Goal: Task Accomplishment & Management: Manage account settings

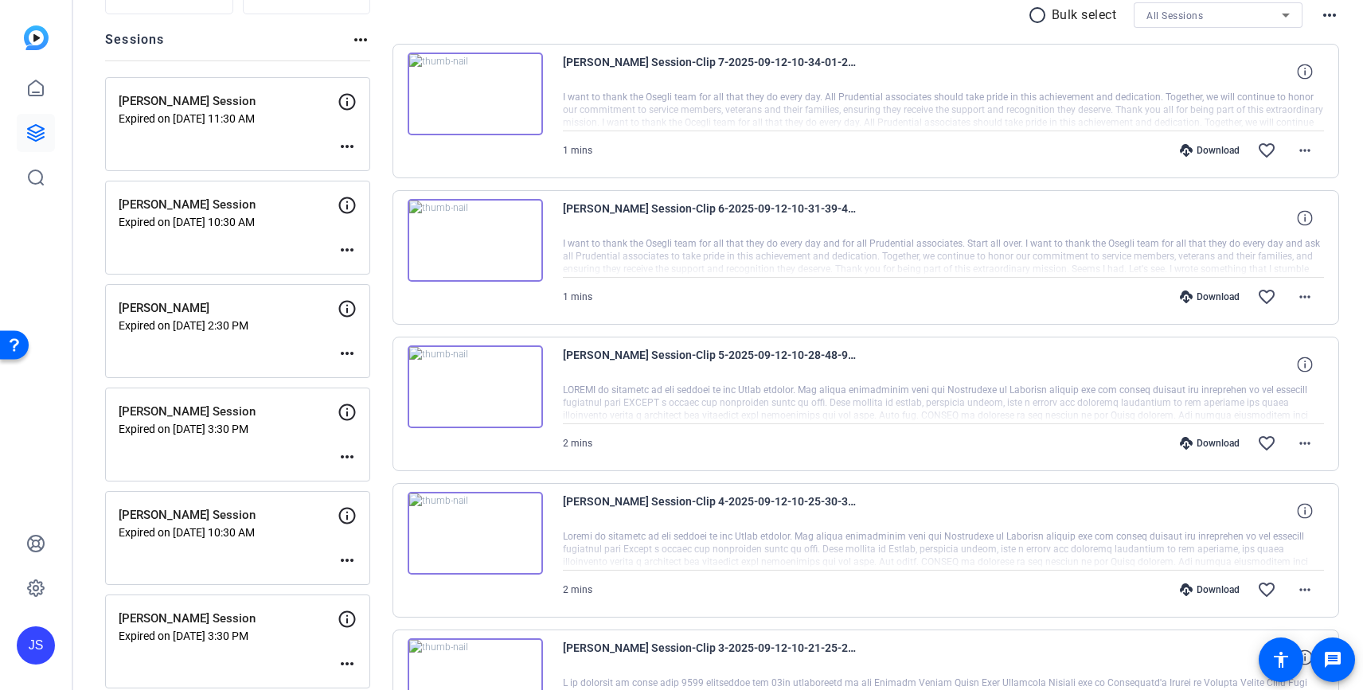
scroll to position [168, 0]
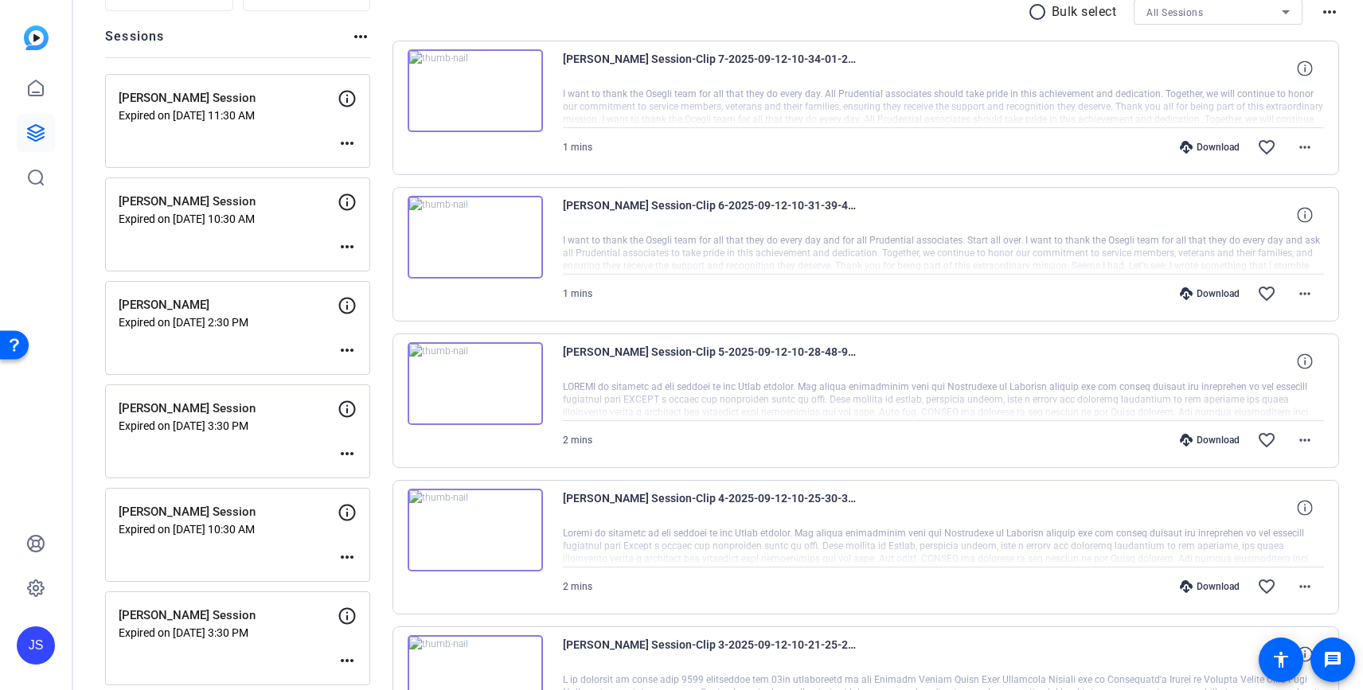
click at [181, 306] on p "[PERSON_NAME]" at bounding box center [228, 305] width 219 height 18
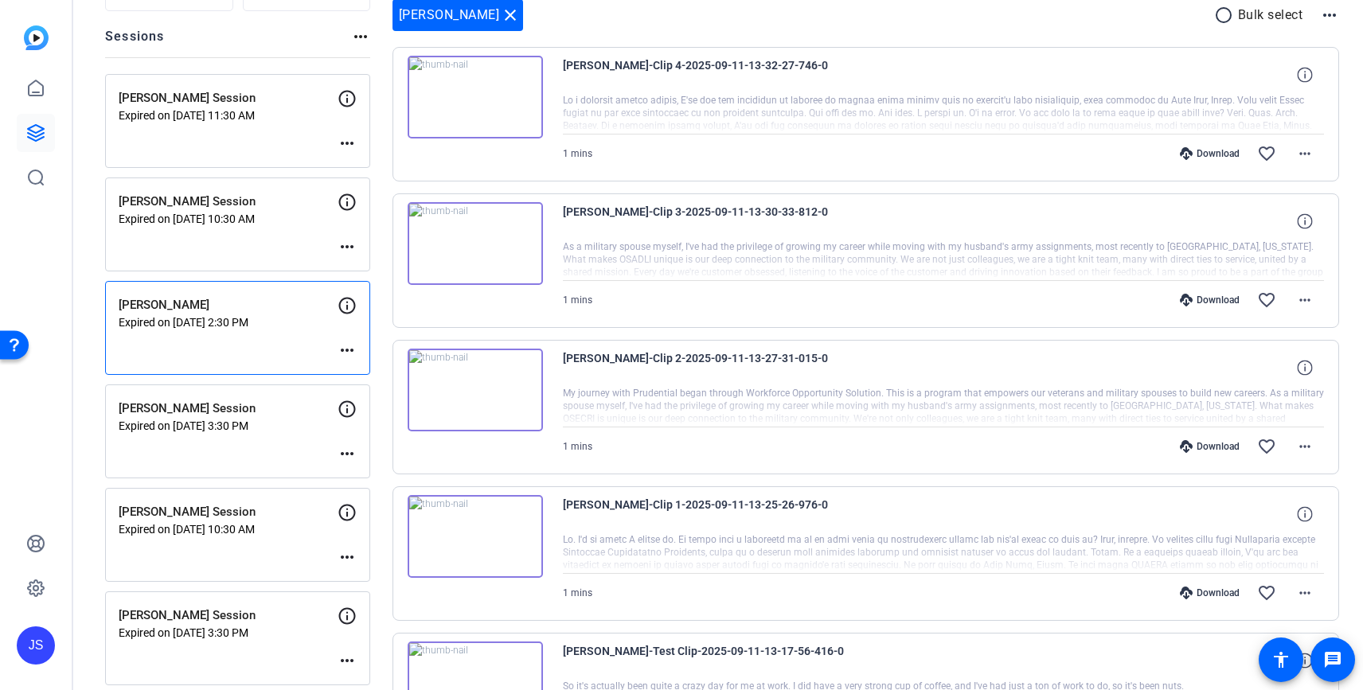
click at [179, 198] on p "[PERSON_NAME] Session" at bounding box center [228, 202] width 219 height 18
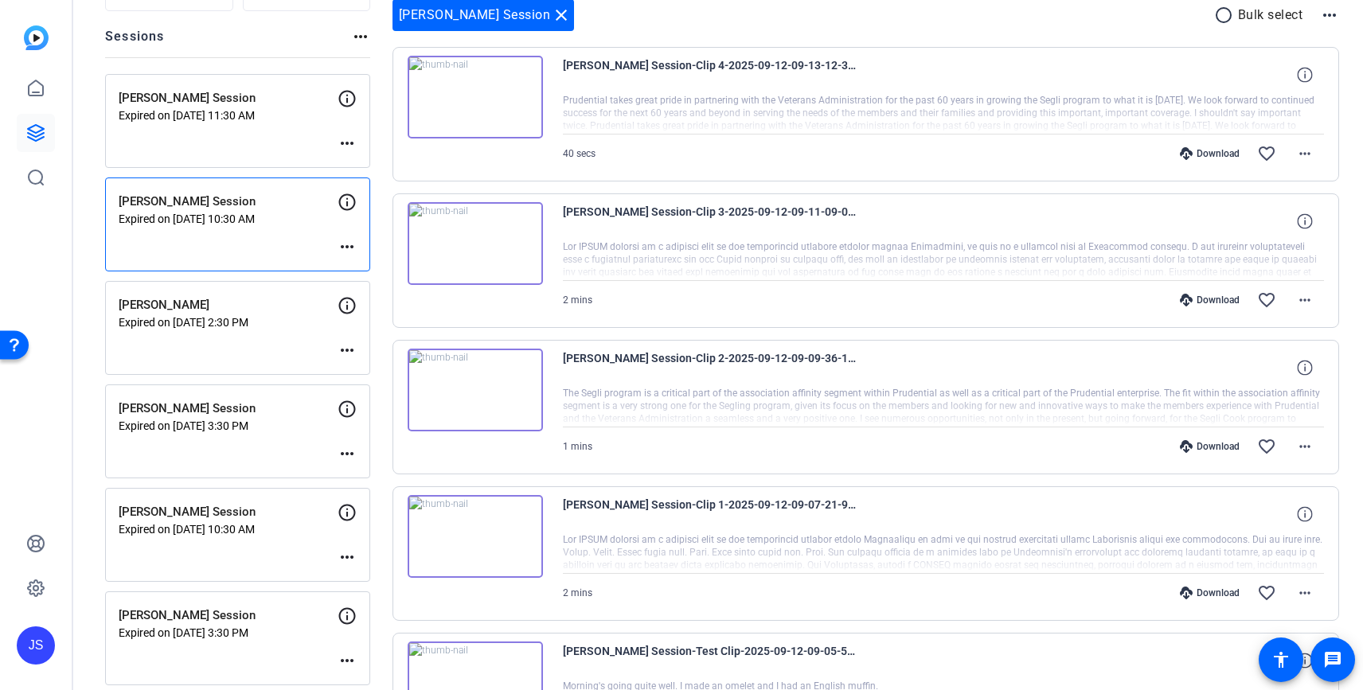
click at [173, 419] on p "Expired on [DATE] 3:30 PM" at bounding box center [228, 425] width 219 height 13
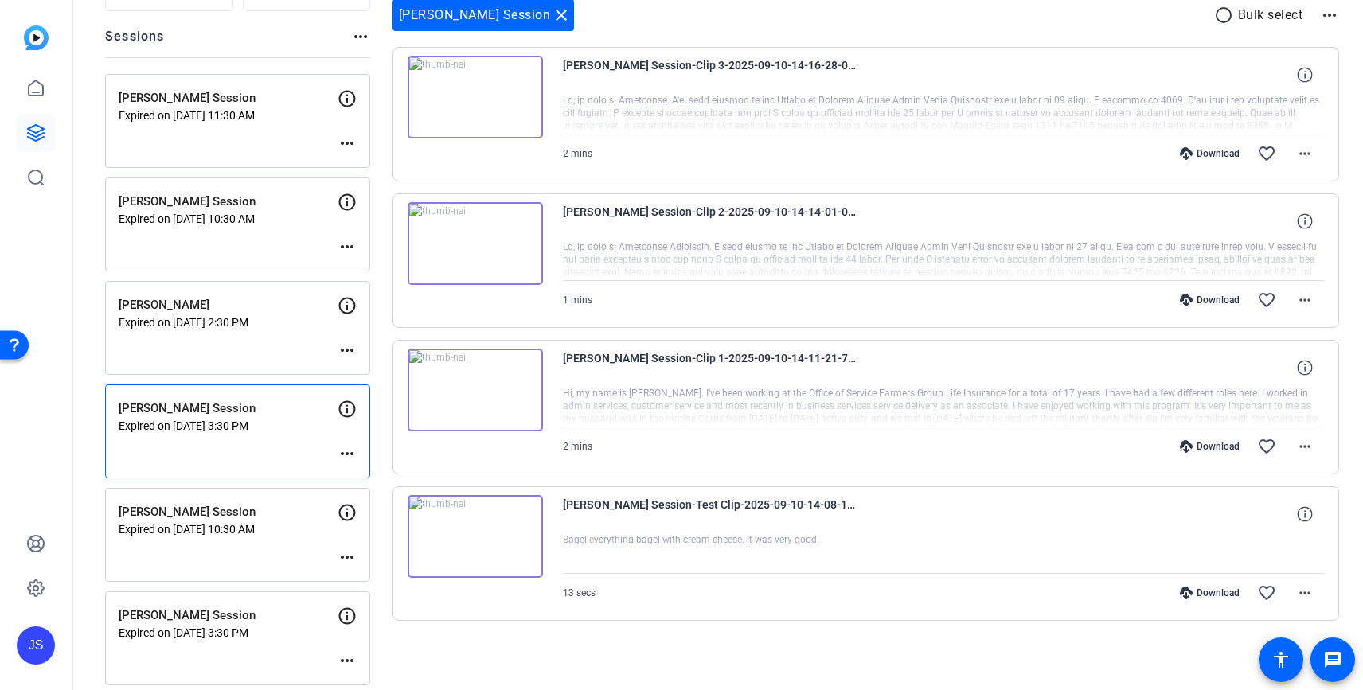
click at [169, 512] on p "[PERSON_NAME] Session" at bounding box center [228, 512] width 219 height 18
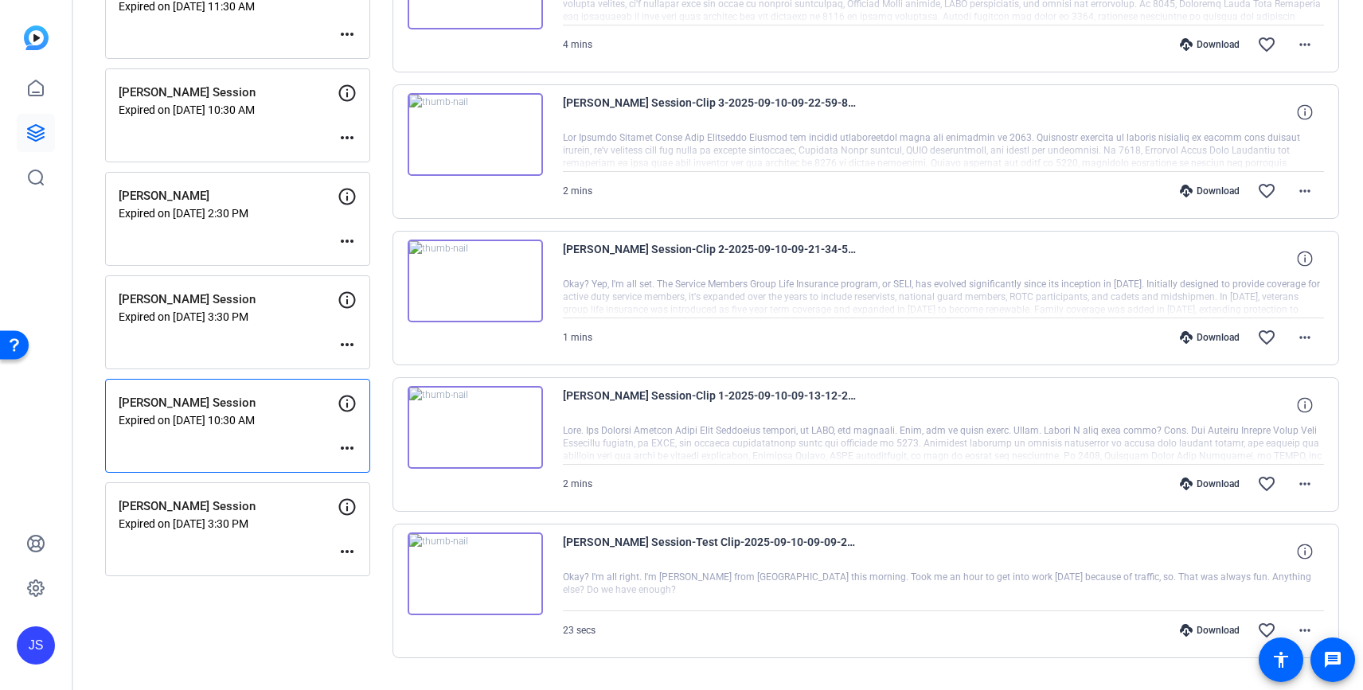
scroll to position [293, 0]
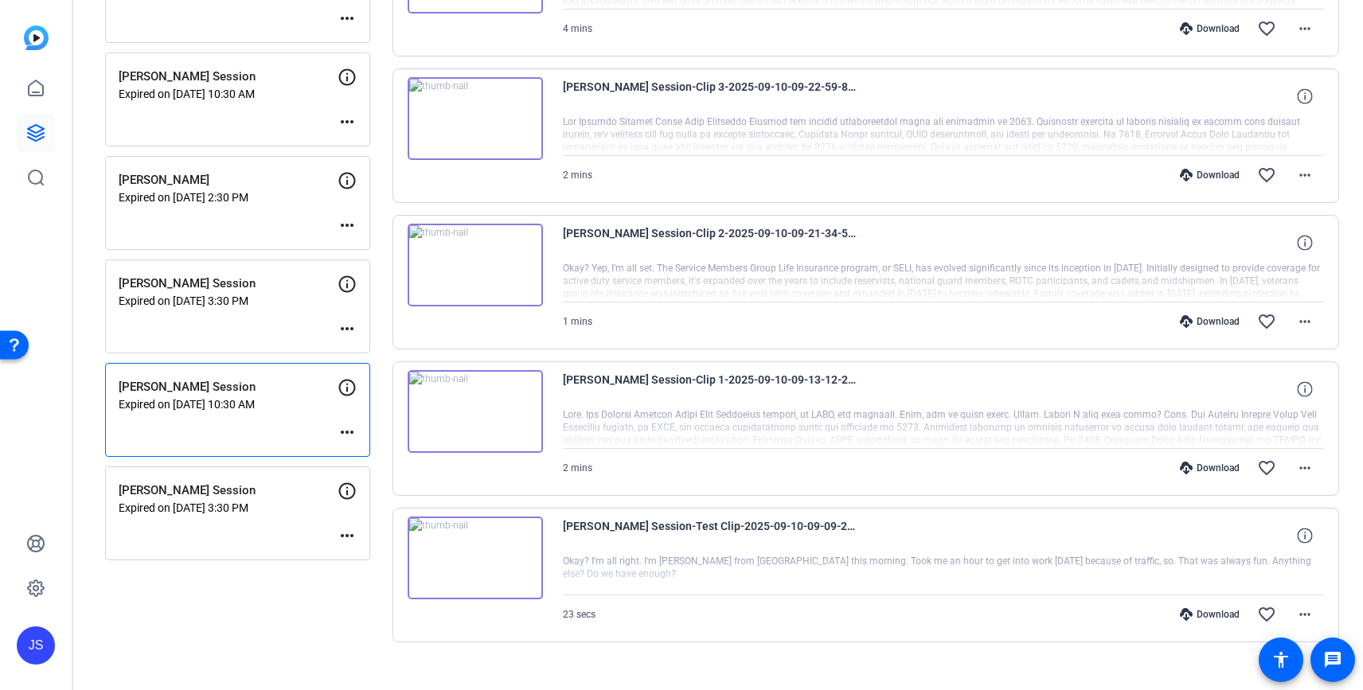
click at [181, 488] on p "[PERSON_NAME] Session" at bounding box center [228, 491] width 219 height 18
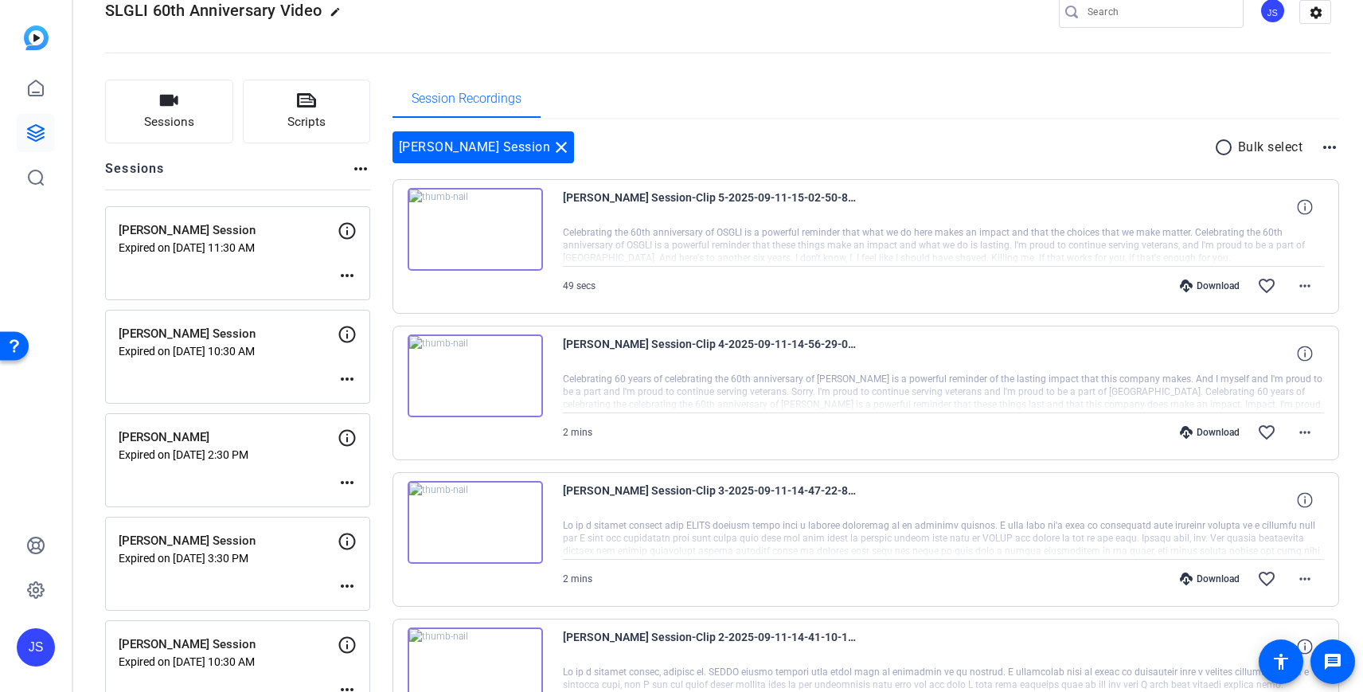
scroll to position [25, 0]
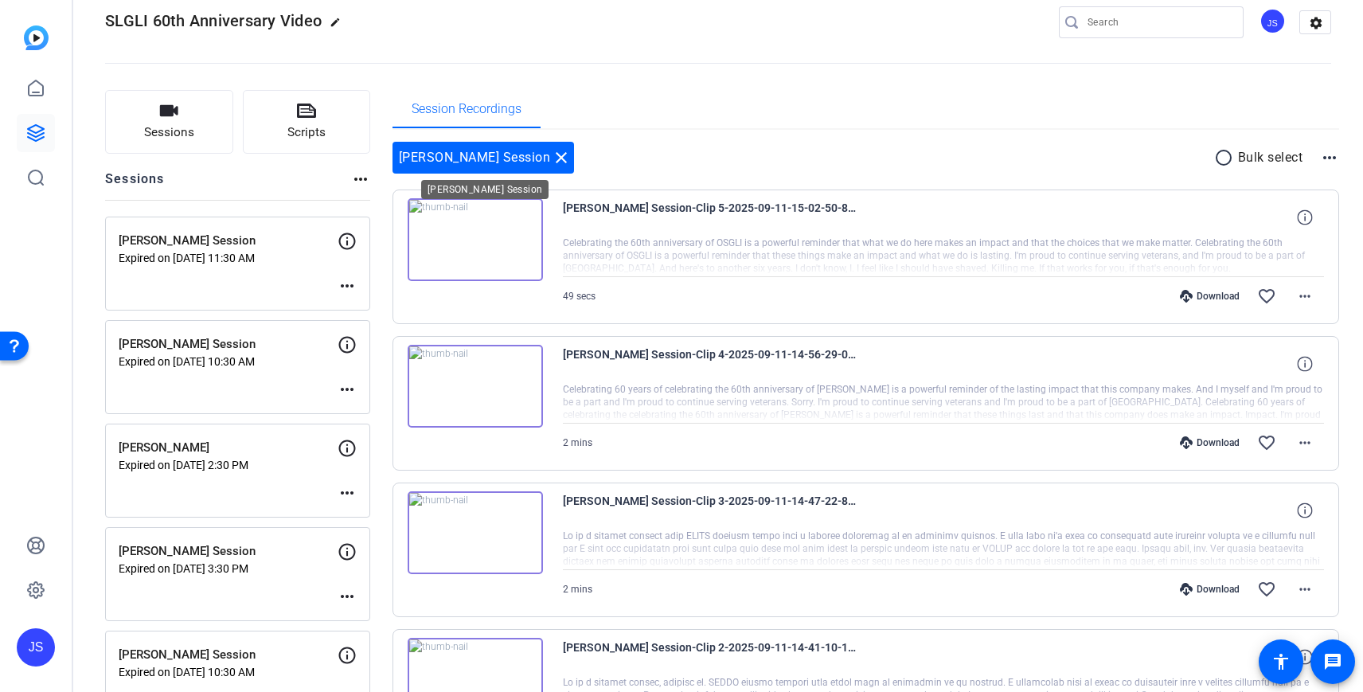
click at [571, 154] on mat-icon "close" at bounding box center [561, 157] width 19 height 19
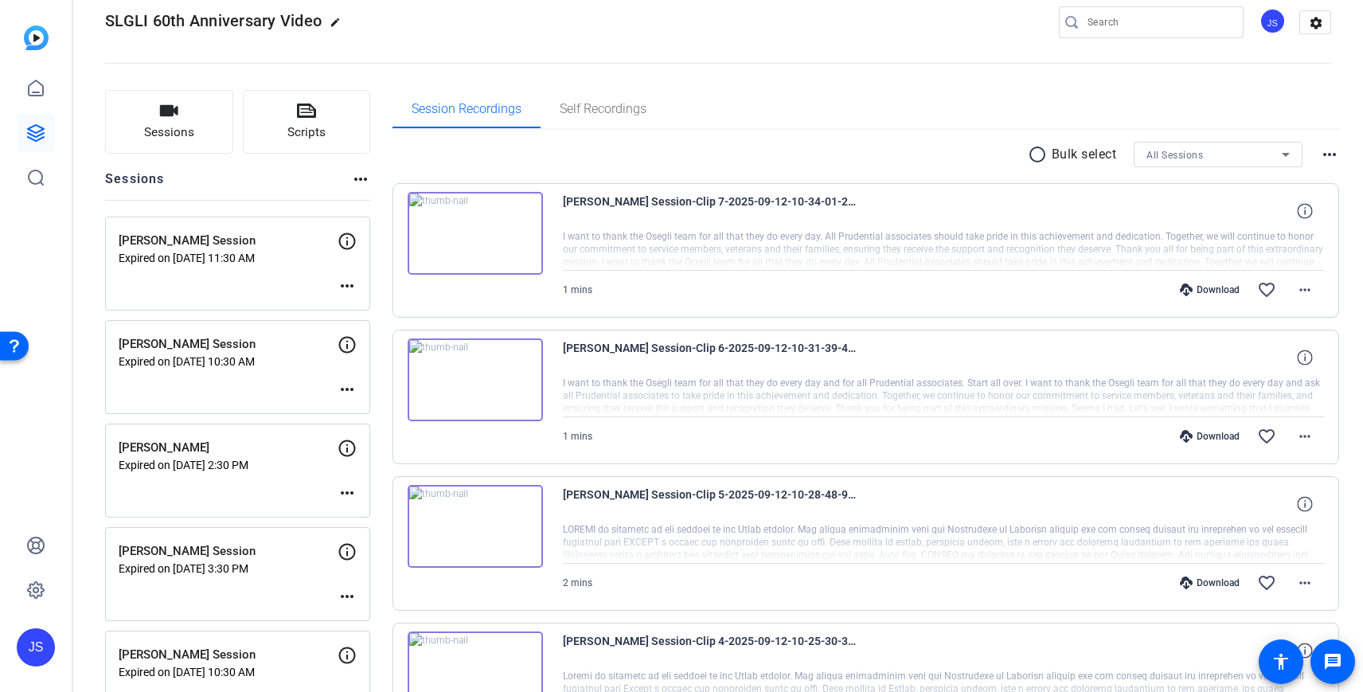
click at [164, 268] on div "[PERSON_NAME] Session Expired on [DATE] 11:30 AM more_horiz" at bounding box center [237, 263] width 265 height 94
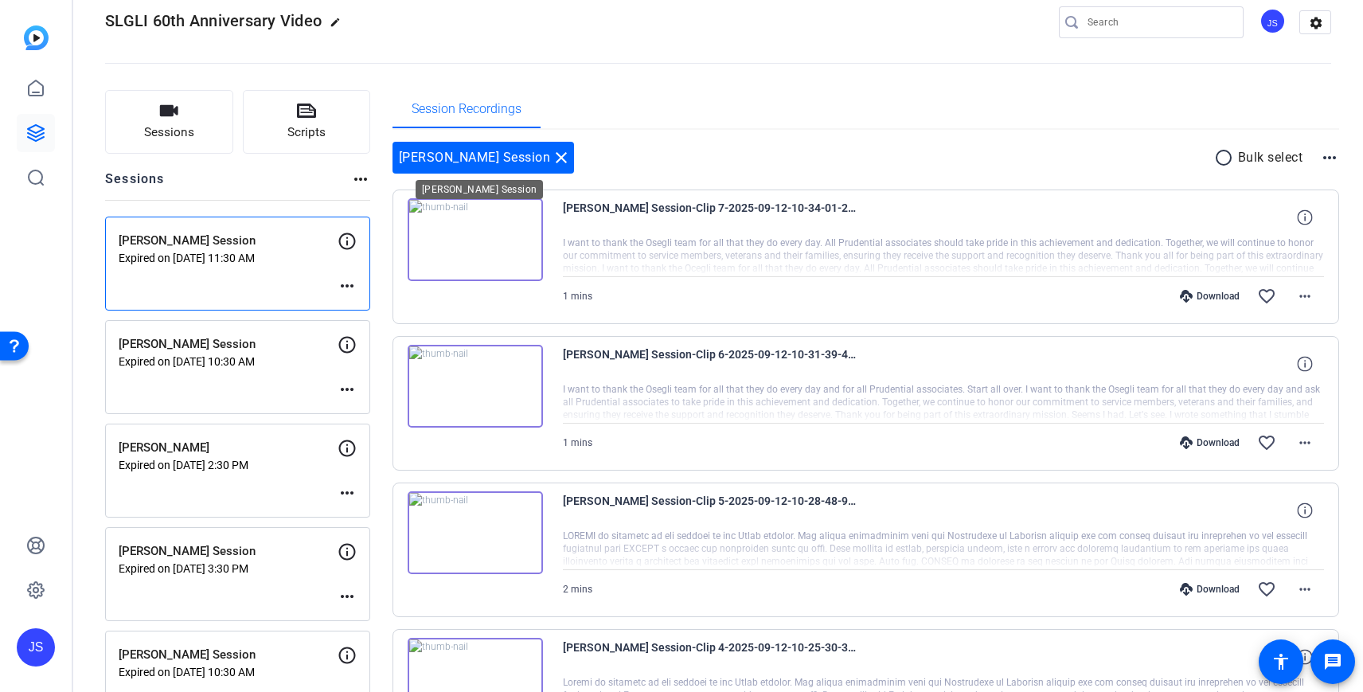
click at [552, 152] on mat-icon "close" at bounding box center [561, 157] width 19 height 19
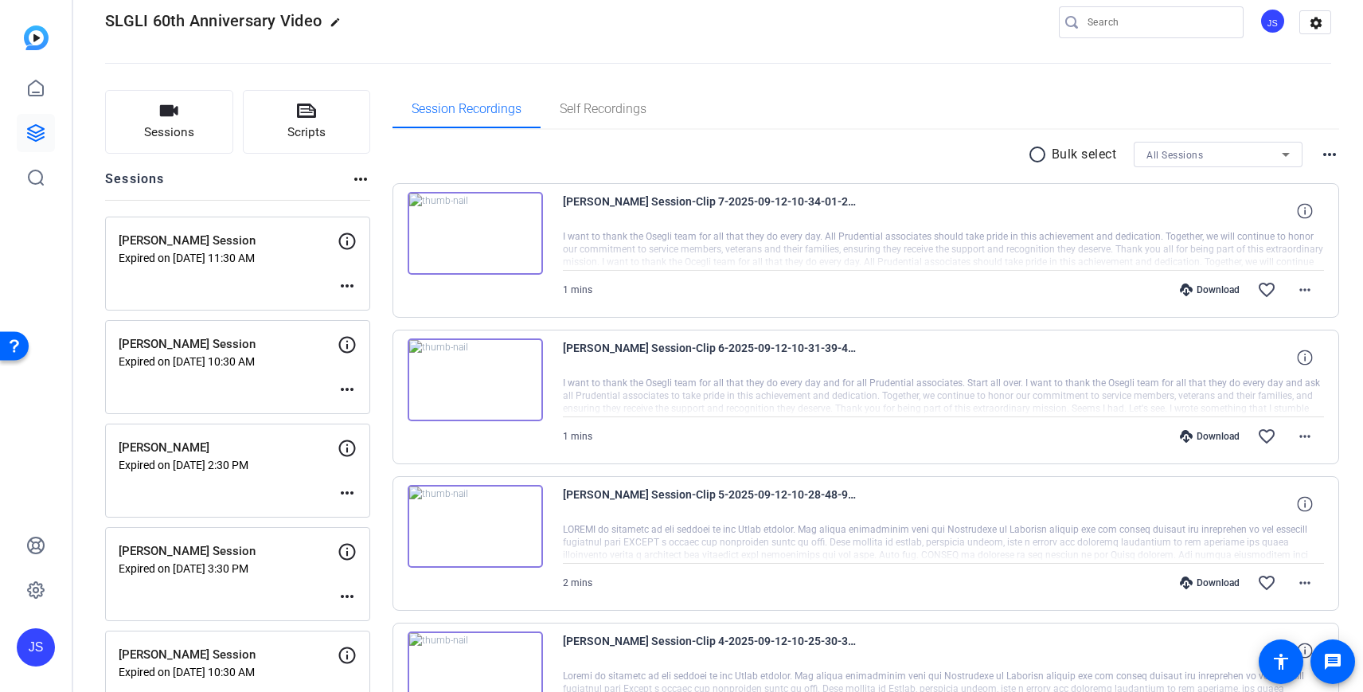
click at [279, 347] on p "[PERSON_NAME] Session" at bounding box center [228, 344] width 219 height 18
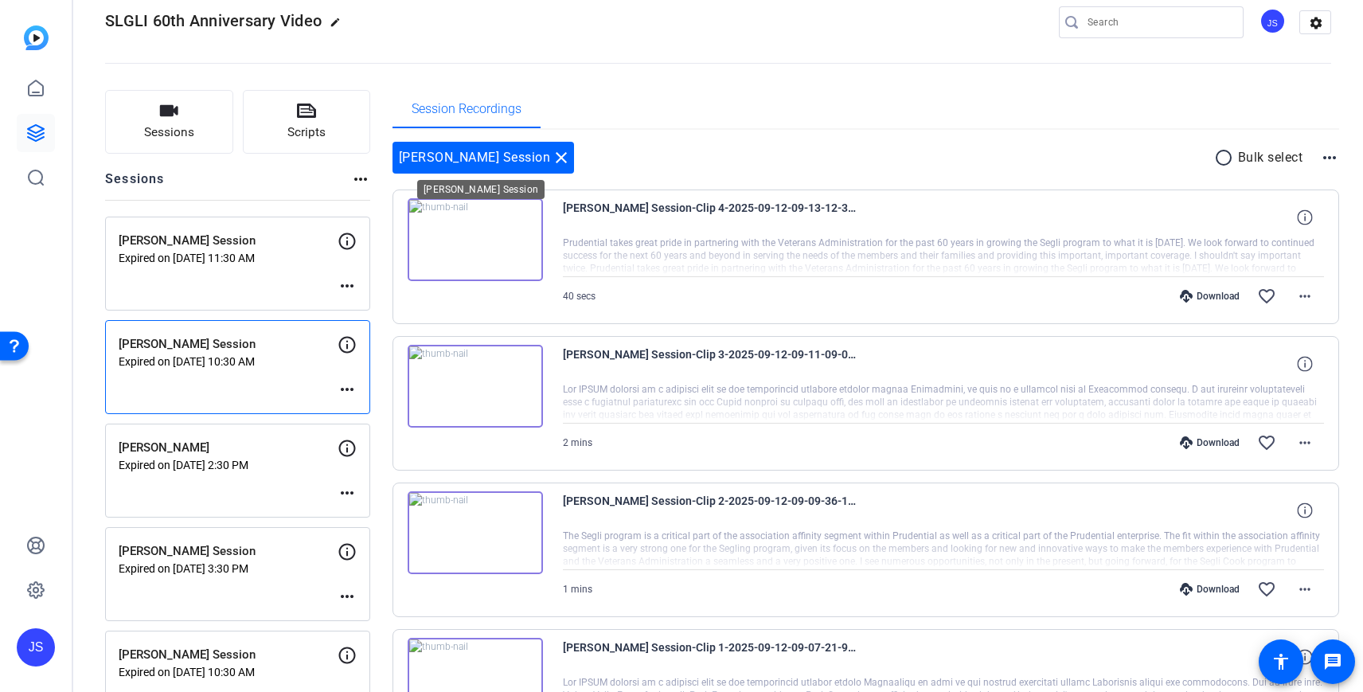
click at [552, 157] on mat-icon "close" at bounding box center [561, 157] width 19 height 19
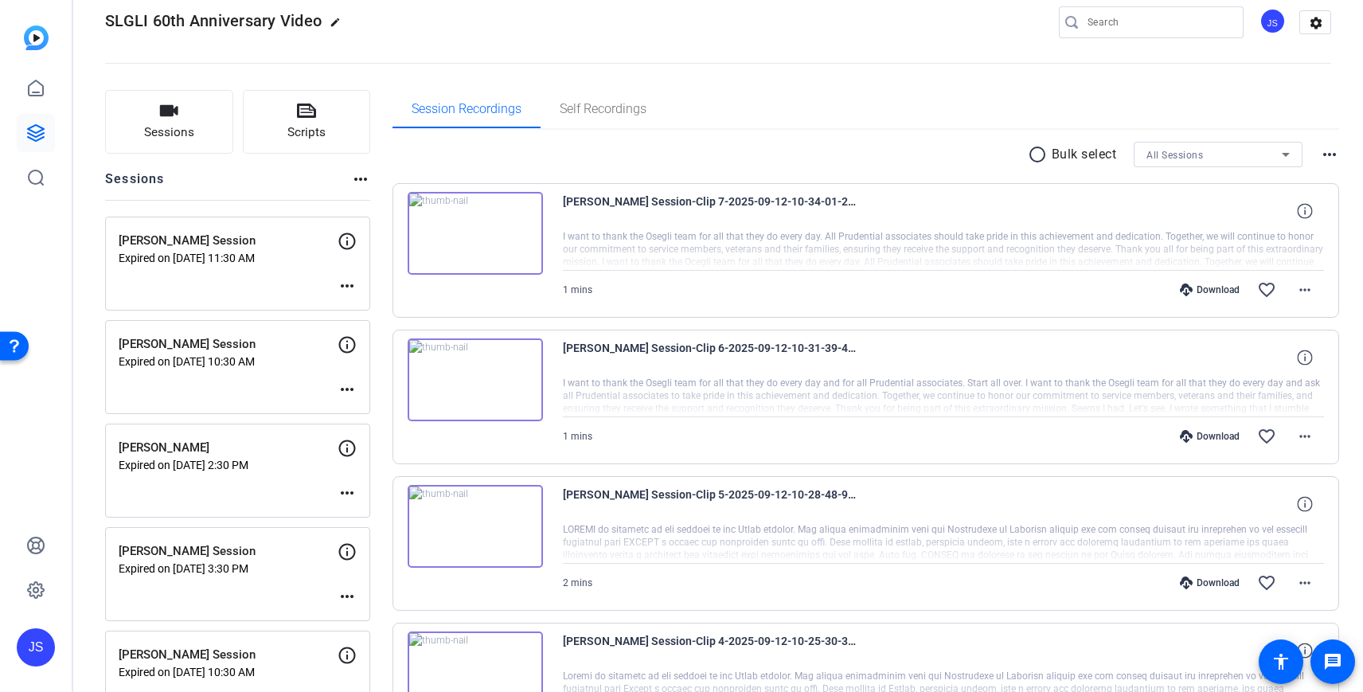
click at [283, 274] on div "[PERSON_NAME] Session Expired on [DATE] 11:30 AM more_horiz" at bounding box center [237, 263] width 265 height 94
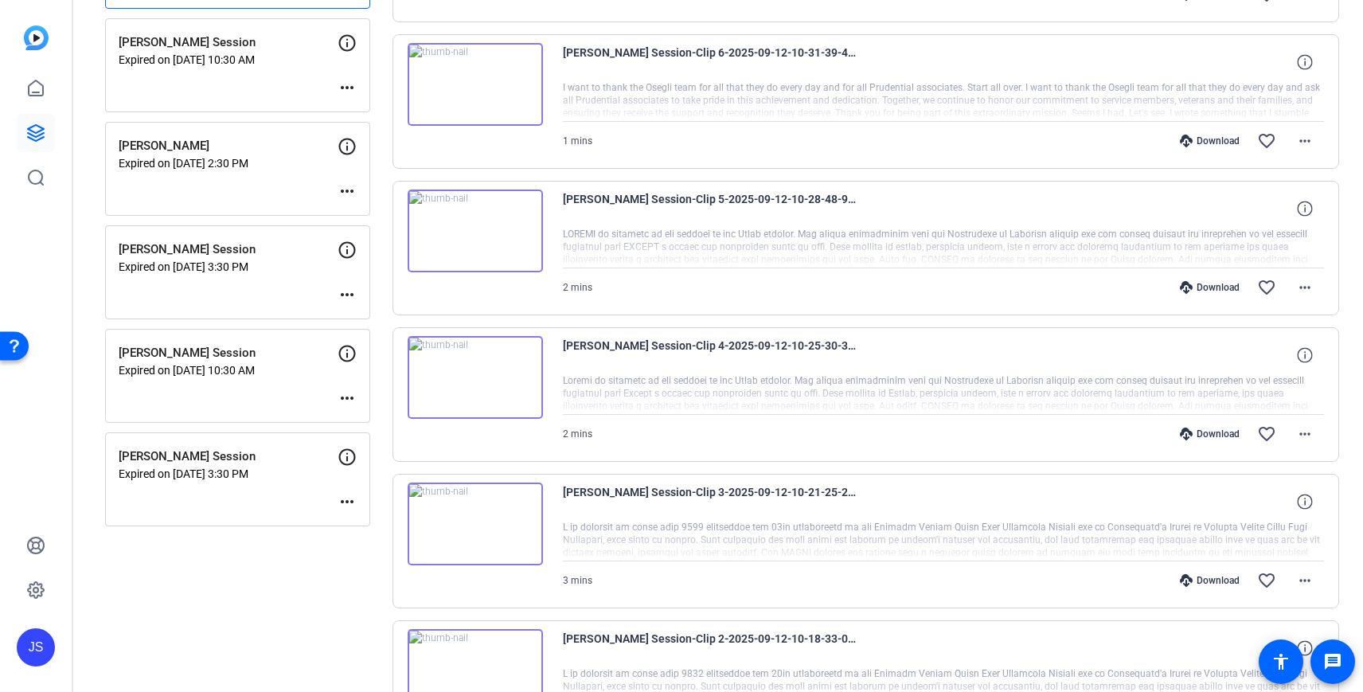
scroll to position [0, 0]
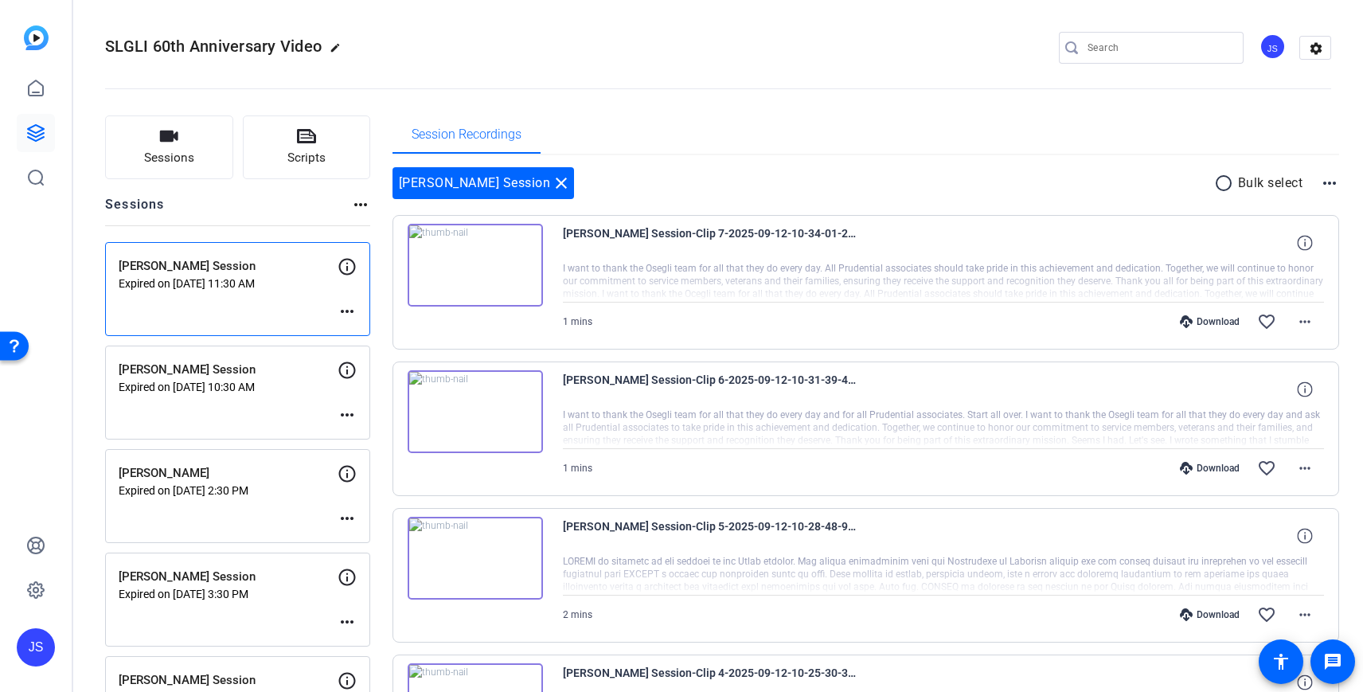
click at [189, 365] on p "[PERSON_NAME] Session" at bounding box center [228, 370] width 219 height 18
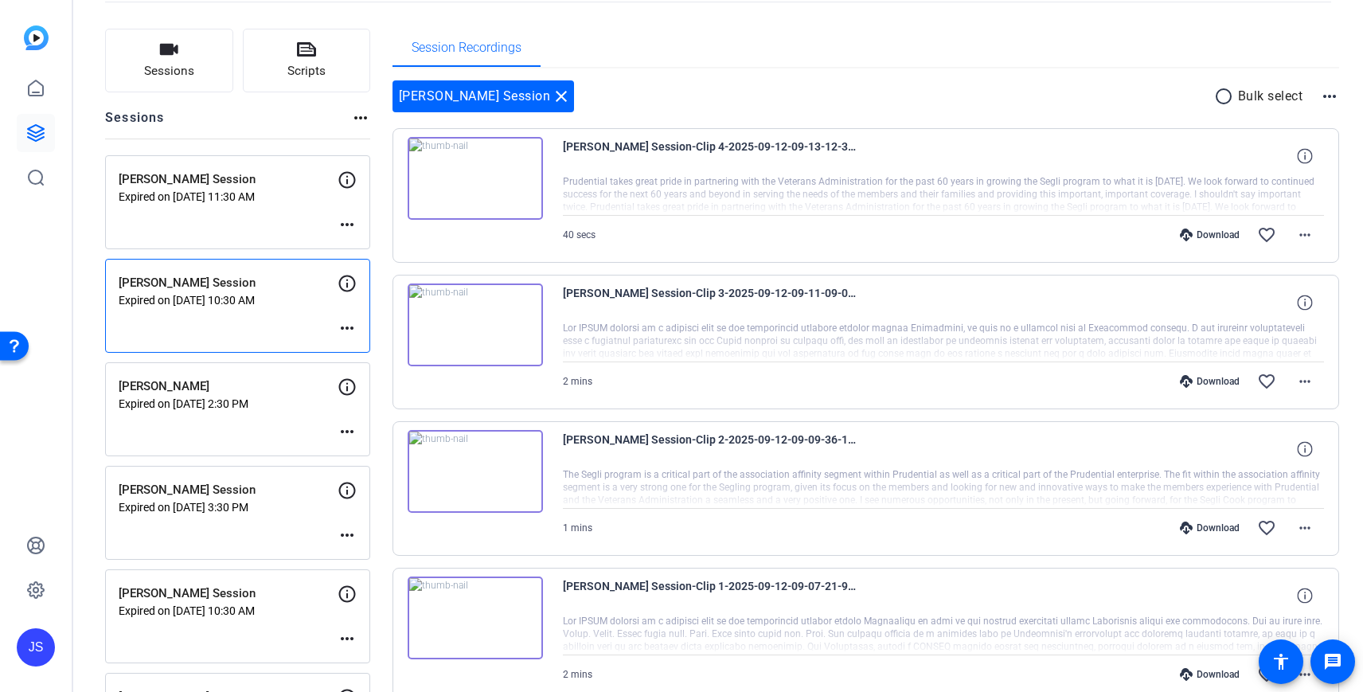
scroll to position [91, 0]
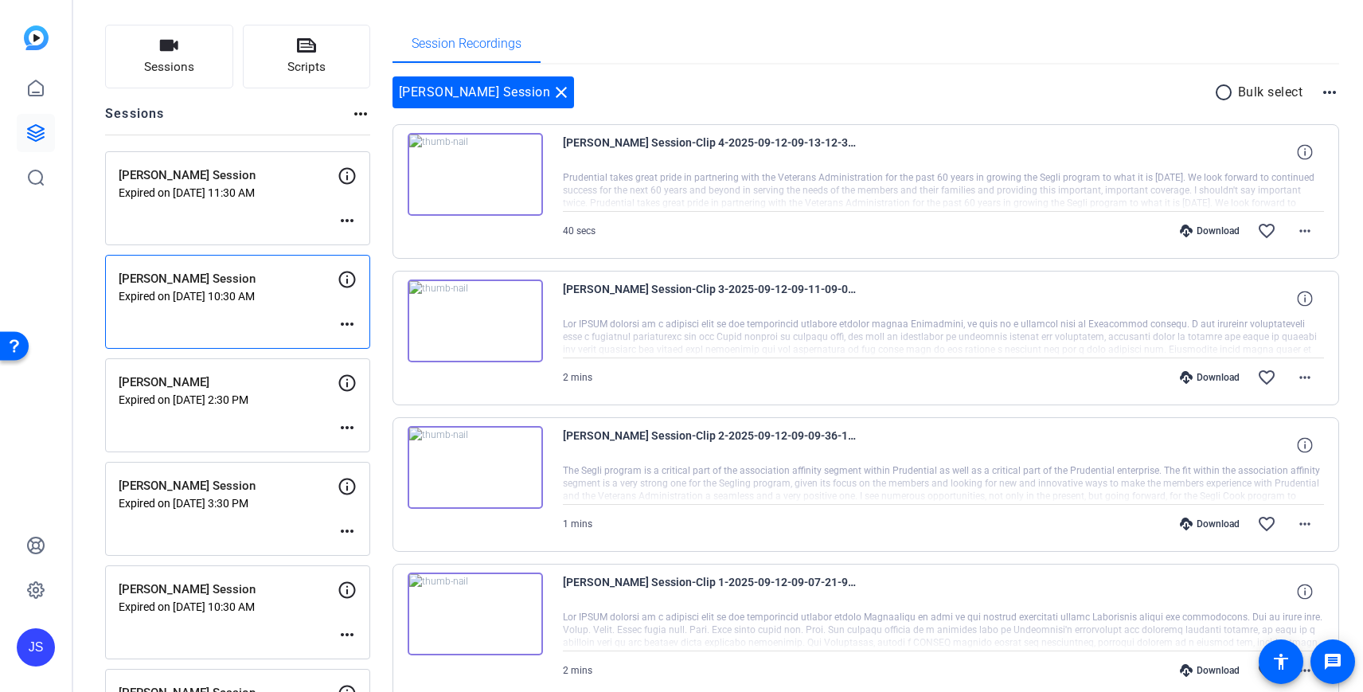
click at [186, 388] on p "[PERSON_NAME]" at bounding box center [228, 382] width 219 height 18
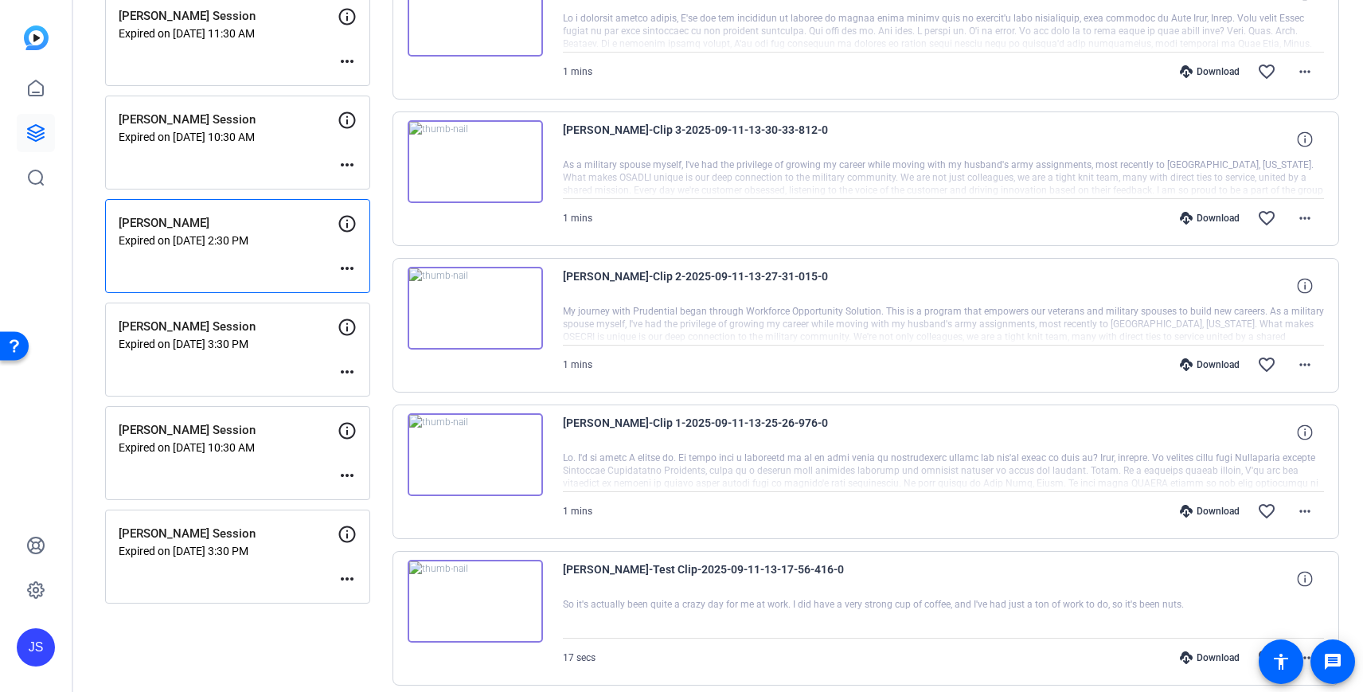
scroll to position [272, 0]
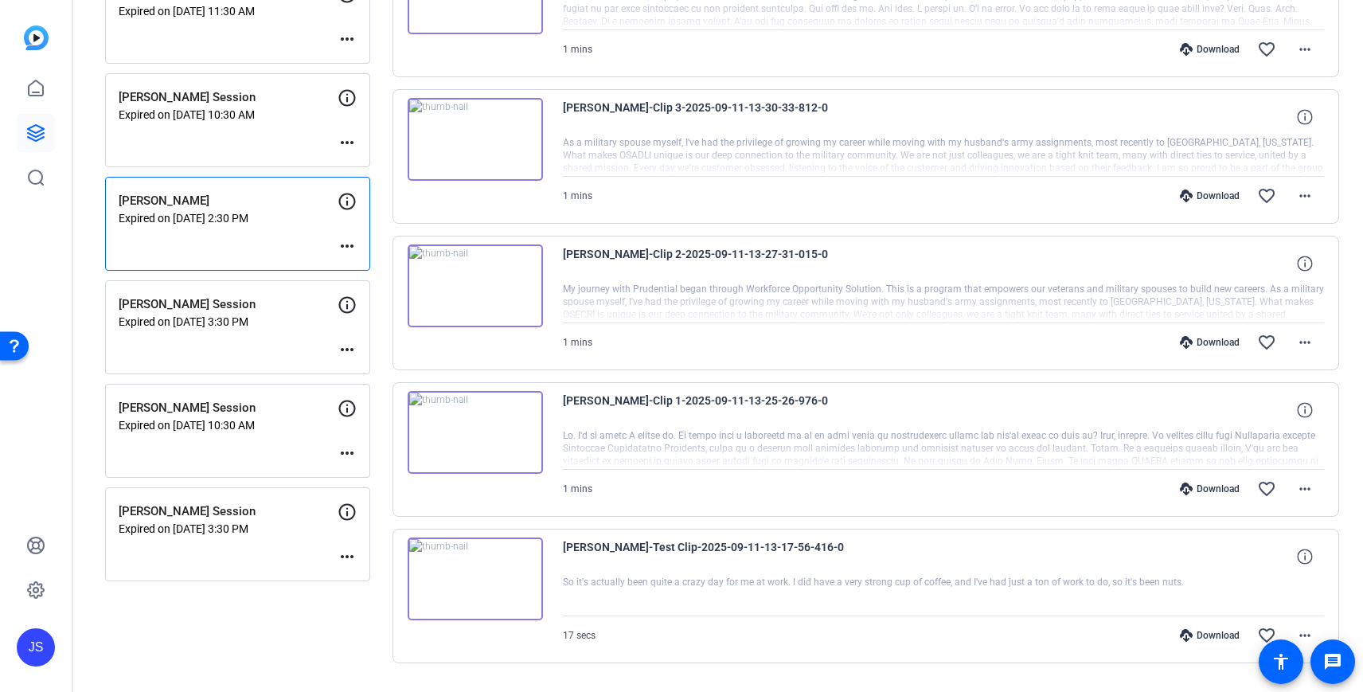
click at [200, 321] on p "Expired on [DATE] 3:30 PM" at bounding box center [228, 321] width 219 height 13
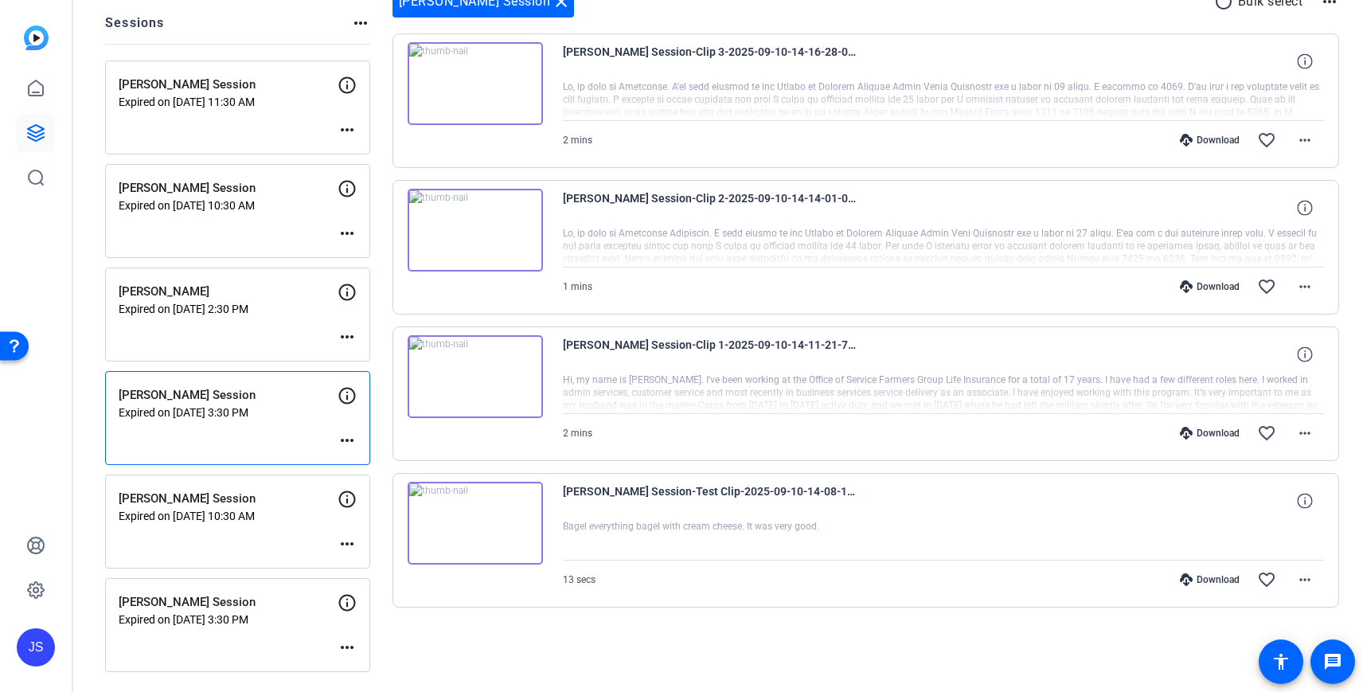
click at [177, 488] on div "[PERSON_NAME] Session Expired on [DATE] 10:30 AM more_horiz" at bounding box center [237, 521] width 265 height 94
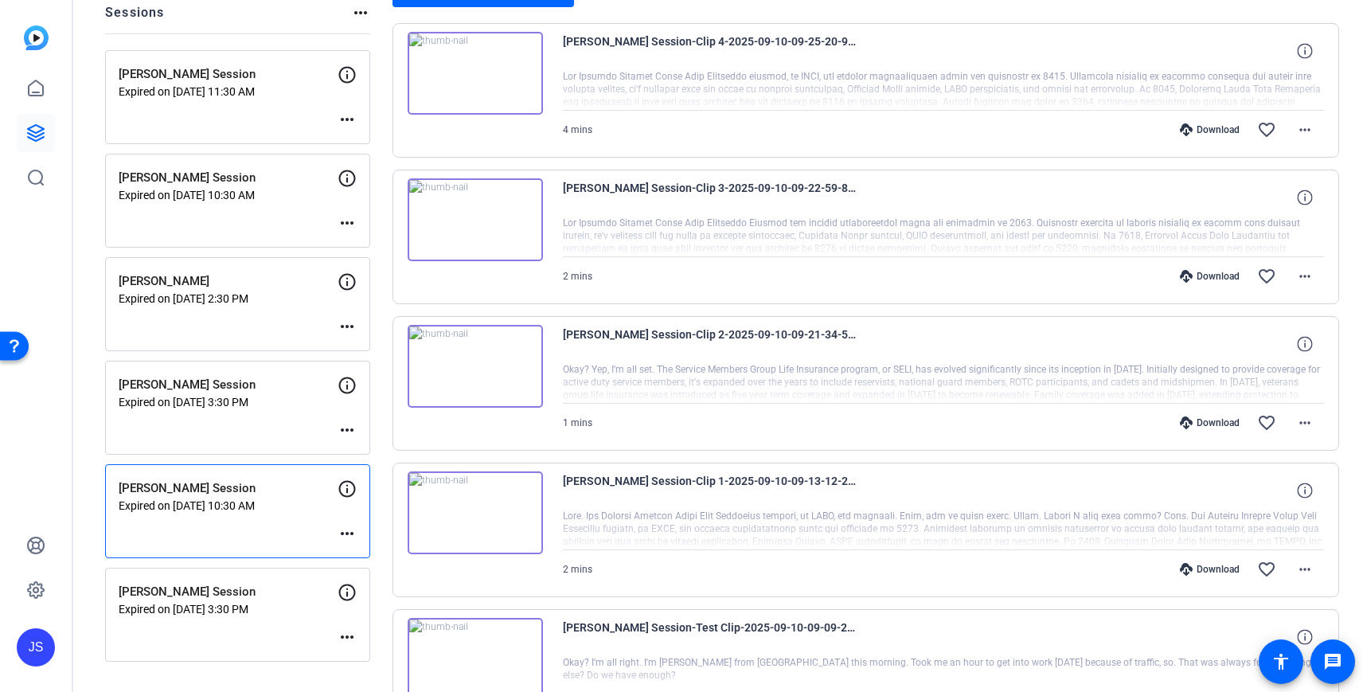
scroll to position [272, 0]
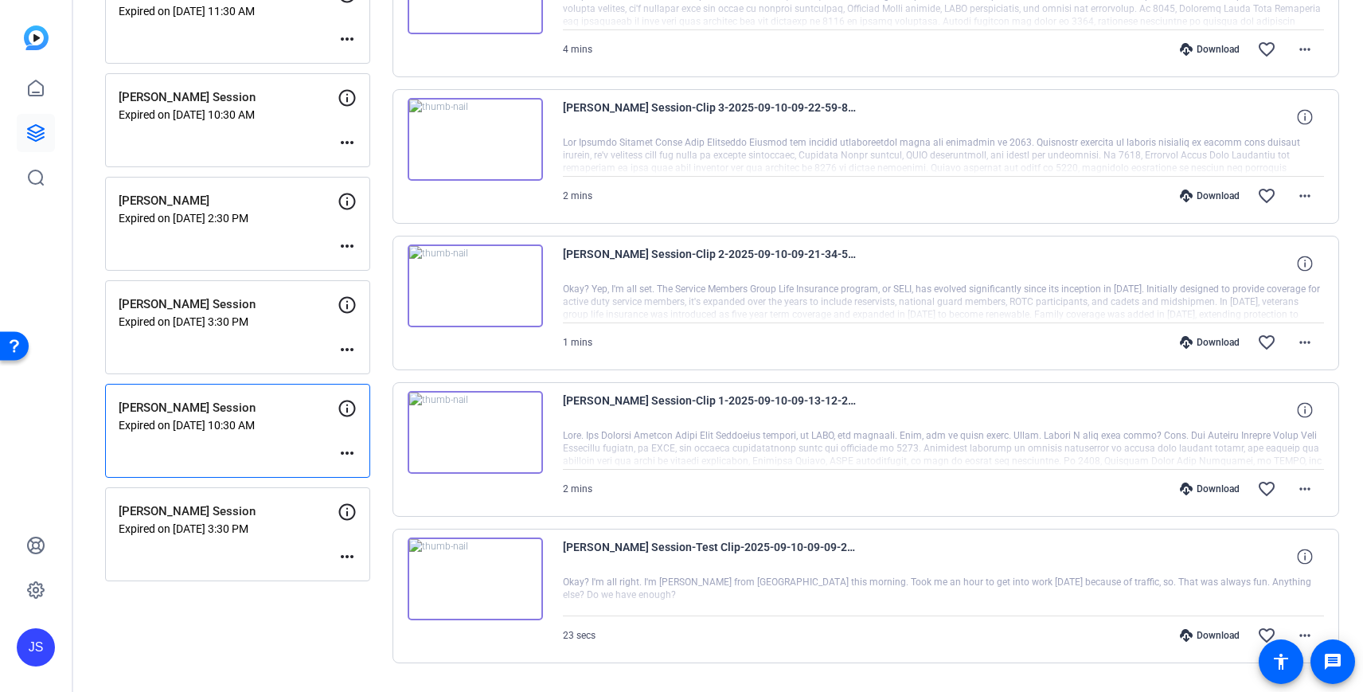
click at [197, 536] on div "[PERSON_NAME] Session Expired on [DATE] 3:30 PM more_horiz" at bounding box center [237, 534] width 265 height 94
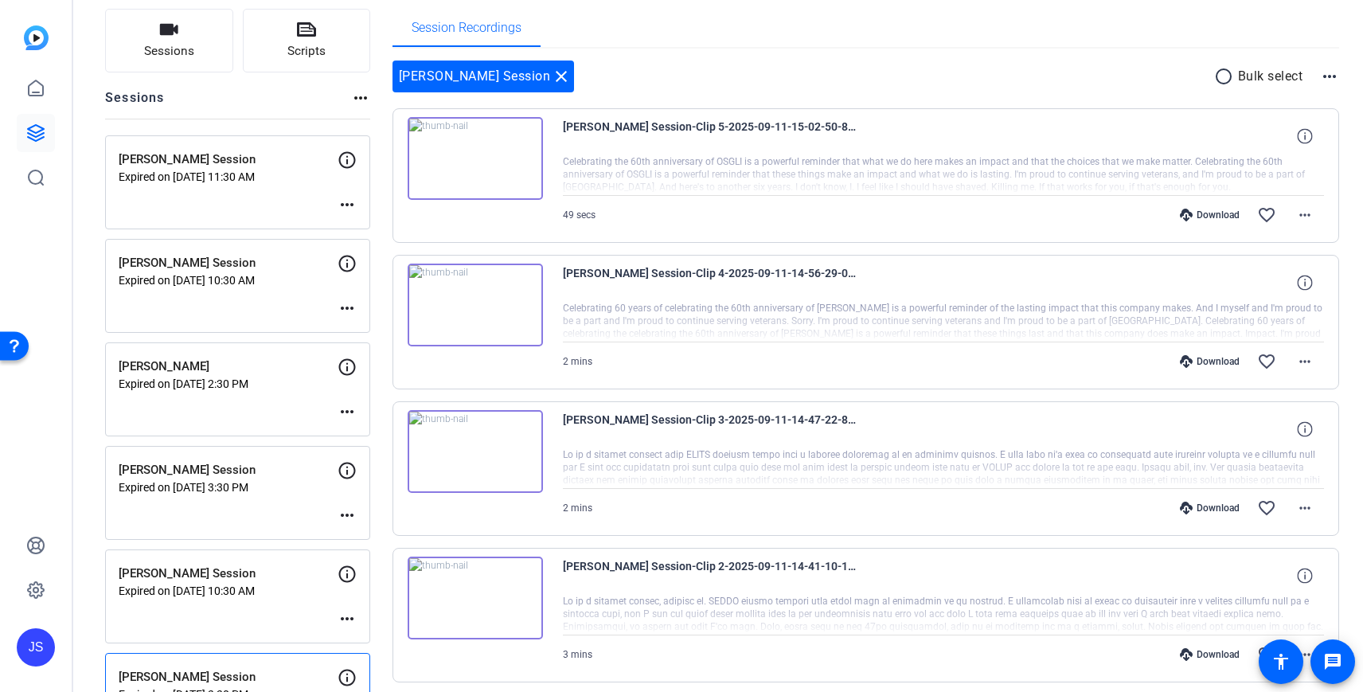
scroll to position [0, 0]
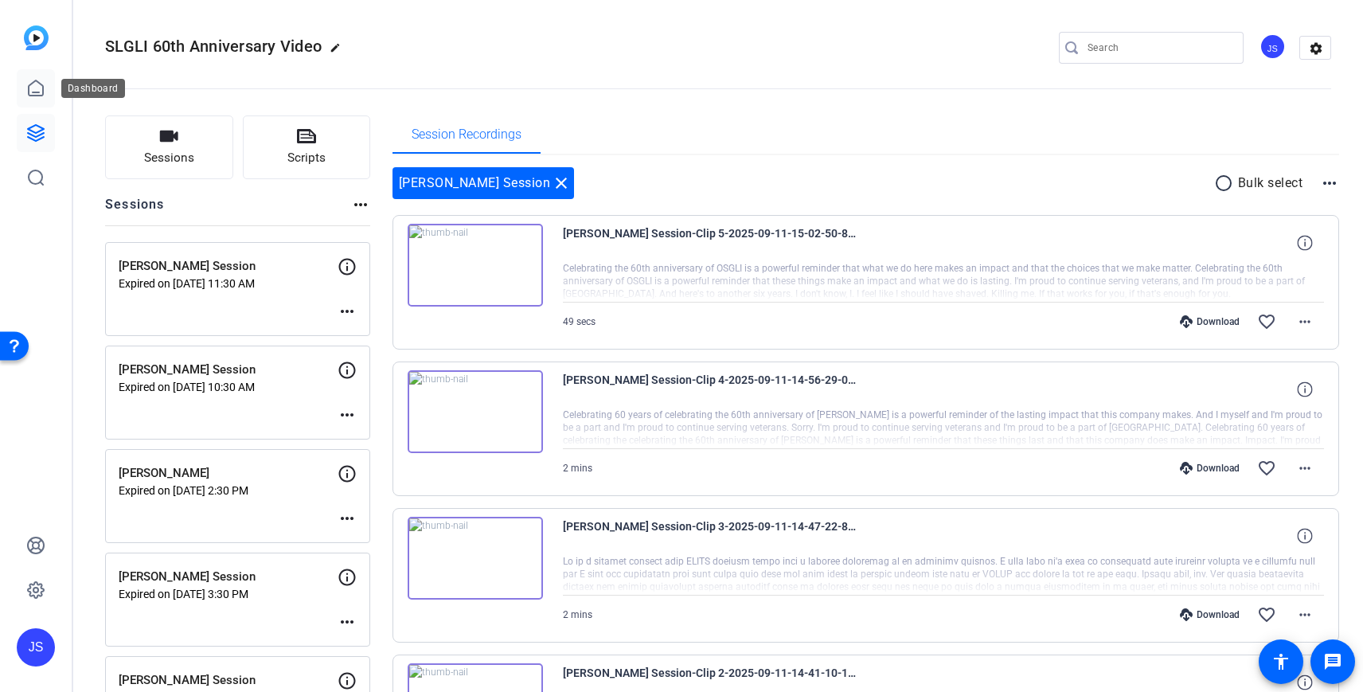
click at [37, 88] on icon at bounding box center [35, 88] width 19 height 19
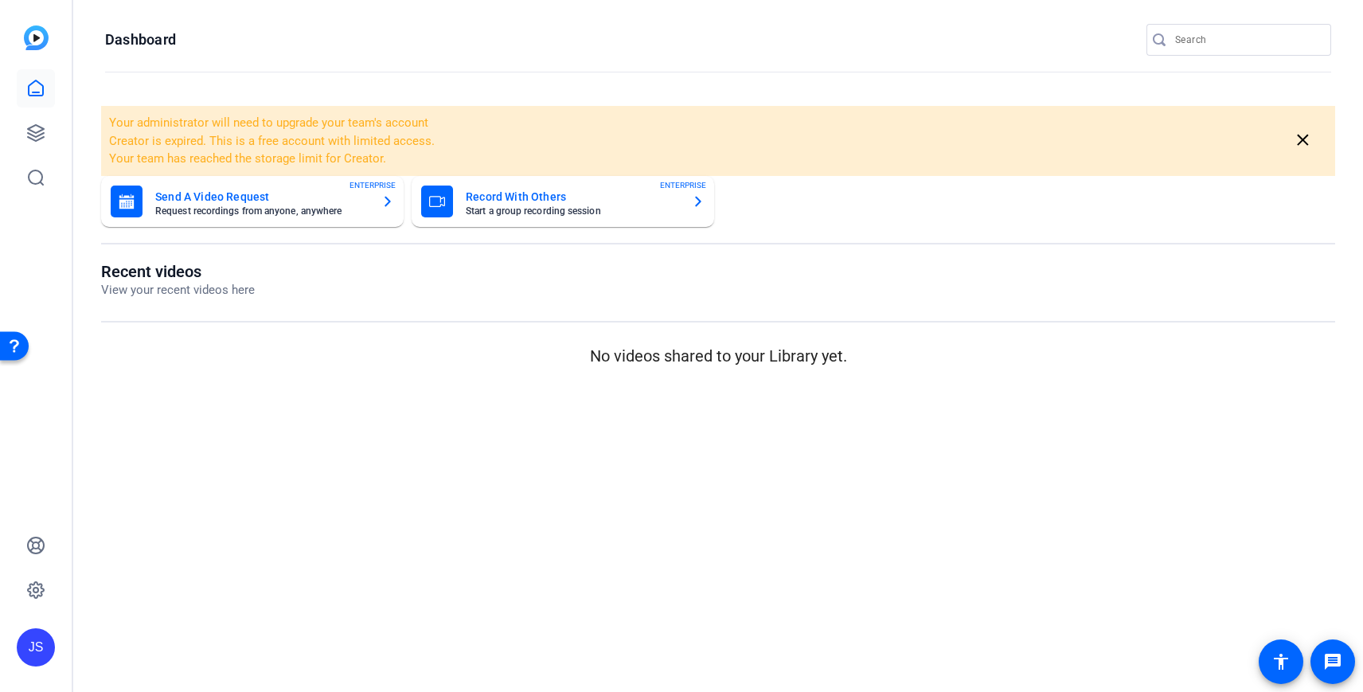
click at [38, 83] on icon at bounding box center [36, 87] width 14 height 15
click at [40, 41] on img at bounding box center [36, 37] width 25 height 25
click at [34, 76] on link at bounding box center [36, 88] width 38 height 38
click at [31, 132] on icon at bounding box center [35, 132] width 19 height 19
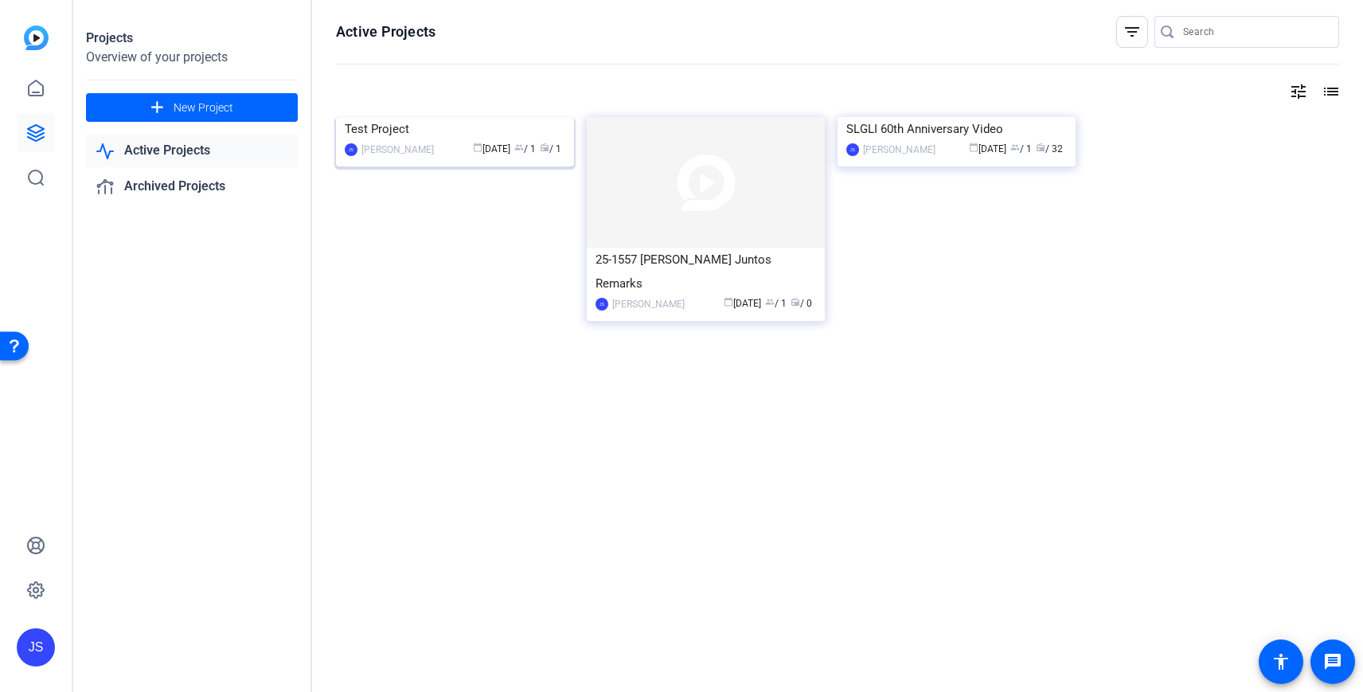
click at [539, 141] on div "Test Project" at bounding box center [455, 129] width 220 height 24
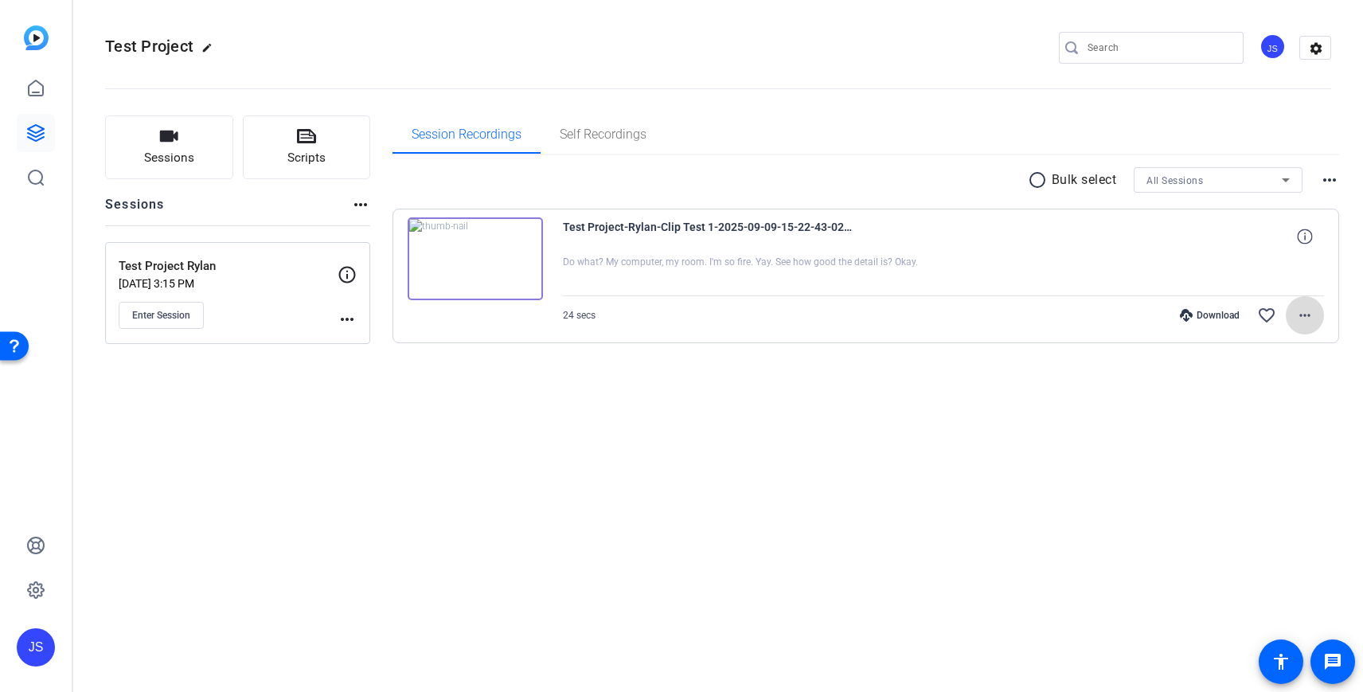
click at [1308, 321] on mat-icon "more_horiz" at bounding box center [1304, 315] width 19 height 19
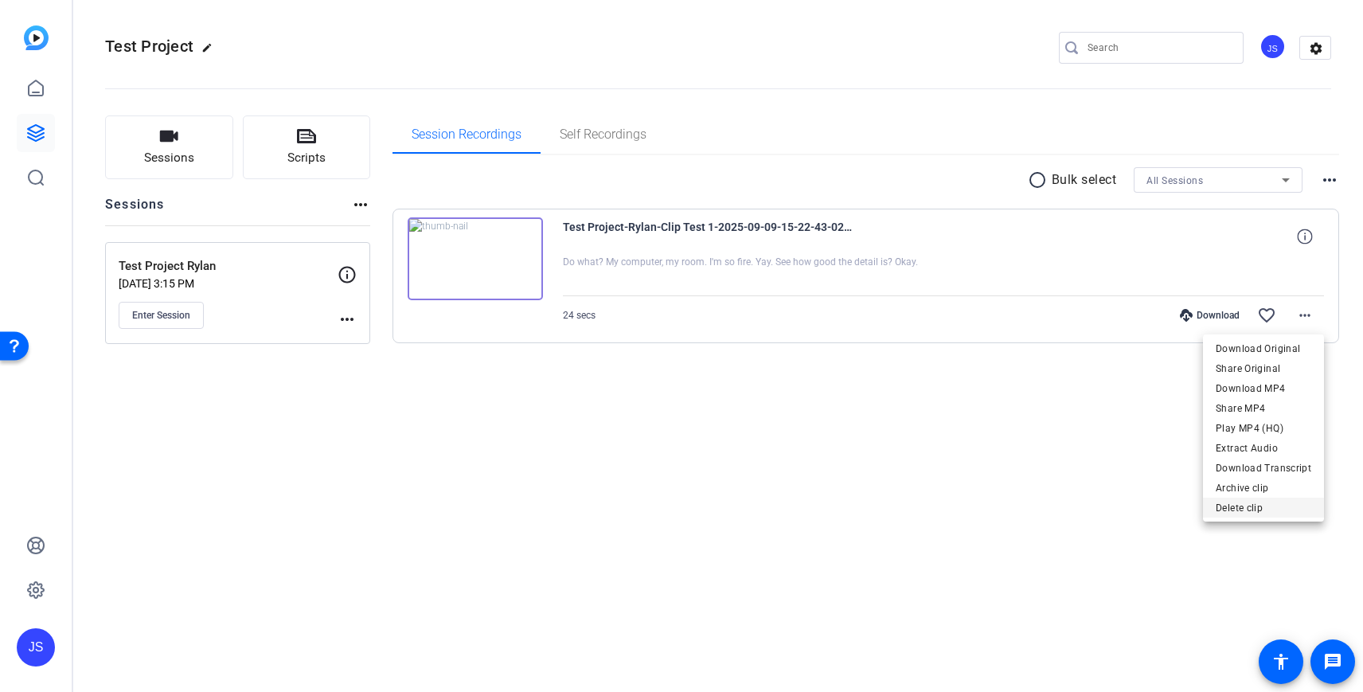
click at [1247, 509] on span "Delete clip" at bounding box center [1263, 507] width 96 height 19
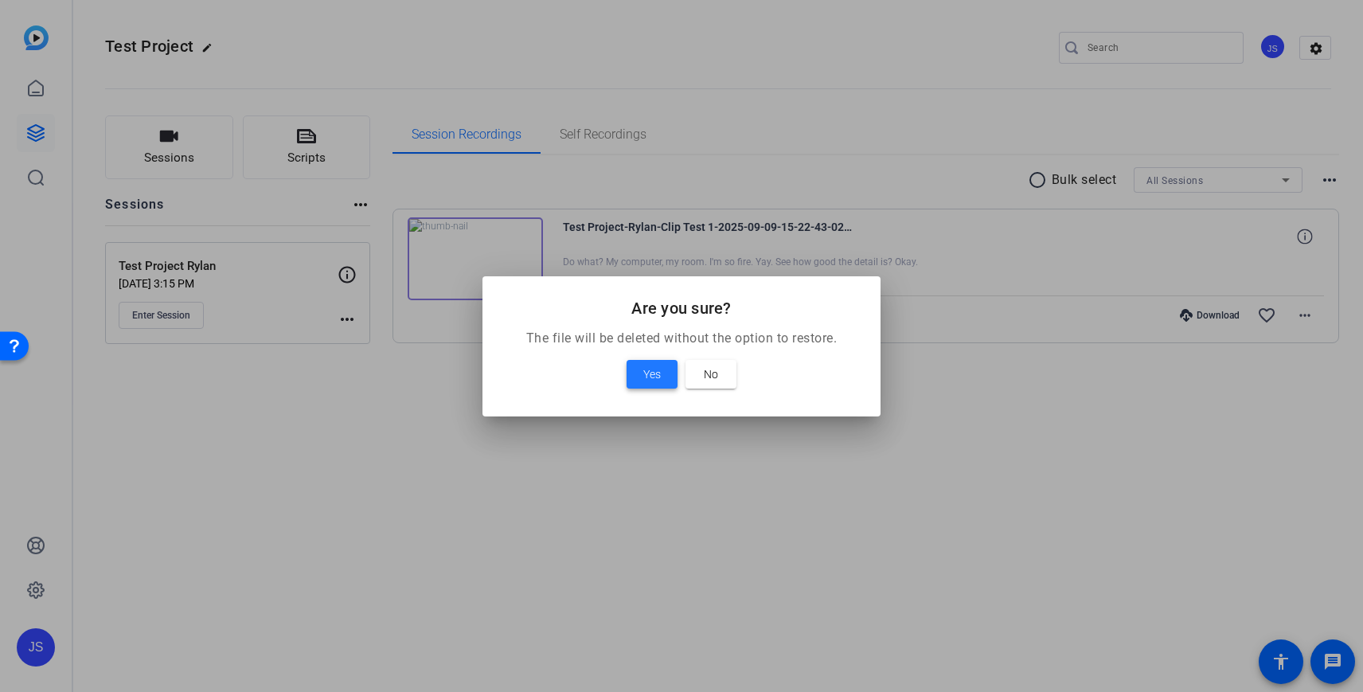
click at [654, 371] on span "Yes" at bounding box center [652, 374] width 18 height 19
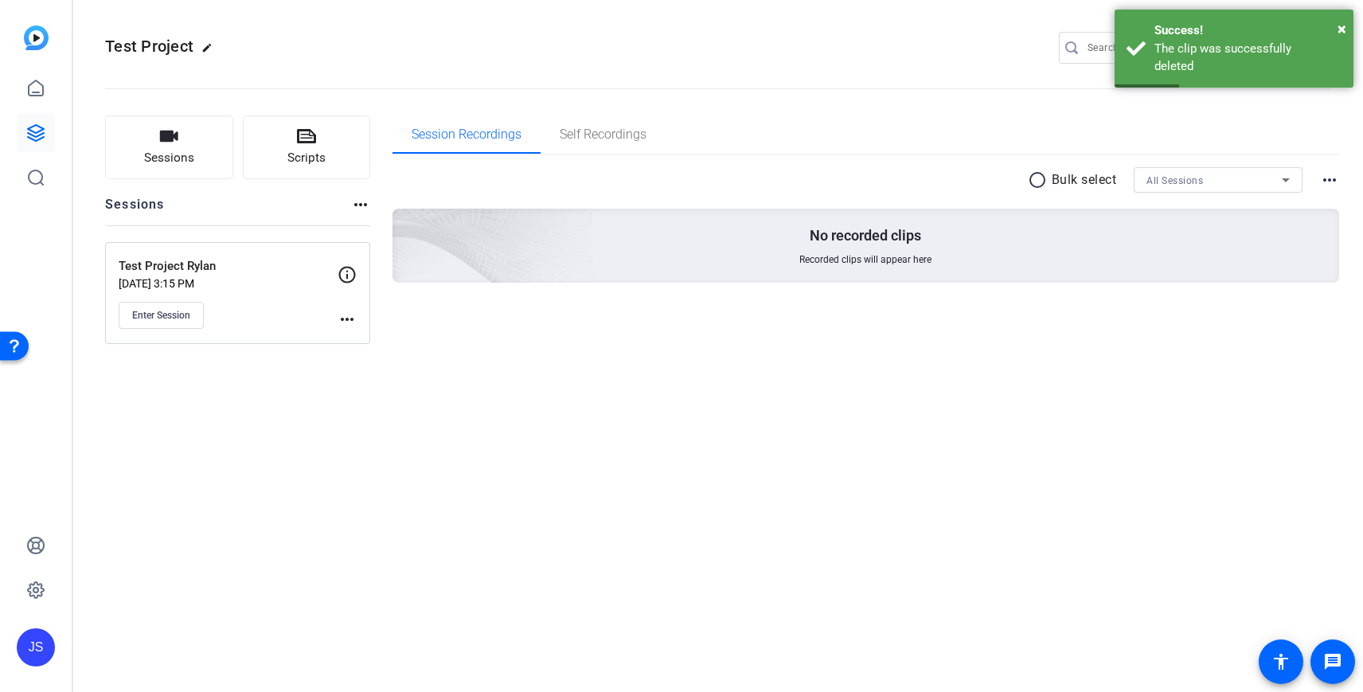
click at [349, 316] on mat-icon "more_horiz" at bounding box center [346, 319] width 19 height 19
click at [411, 292] on div at bounding box center [681, 346] width 1363 height 692
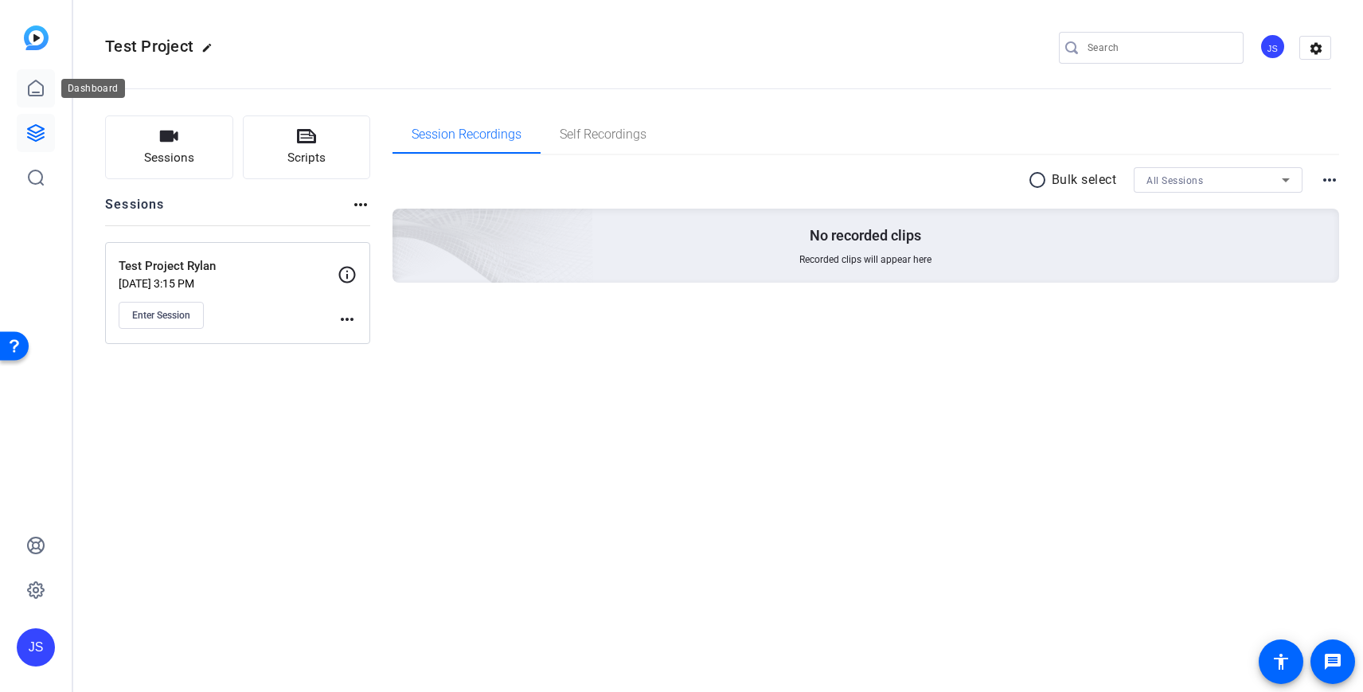
click at [31, 95] on icon at bounding box center [36, 87] width 14 height 15
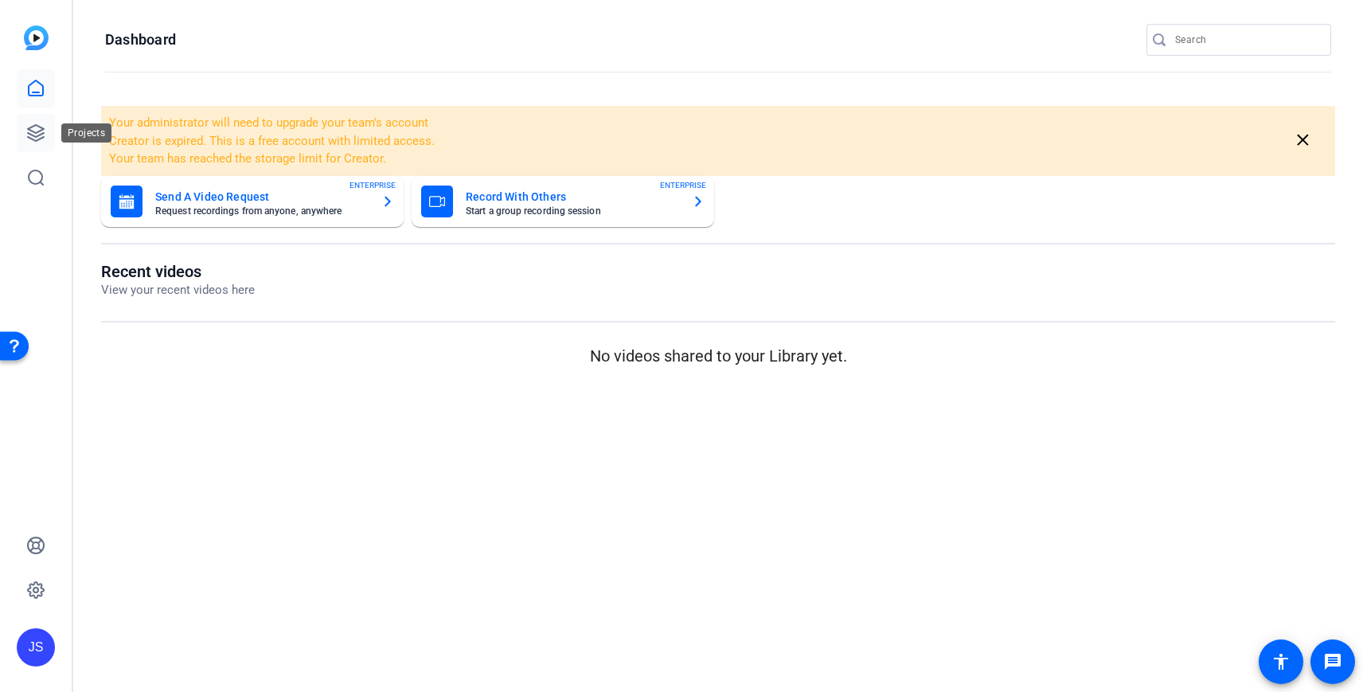
click at [32, 123] on icon at bounding box center [35, 132] width 19 height 19
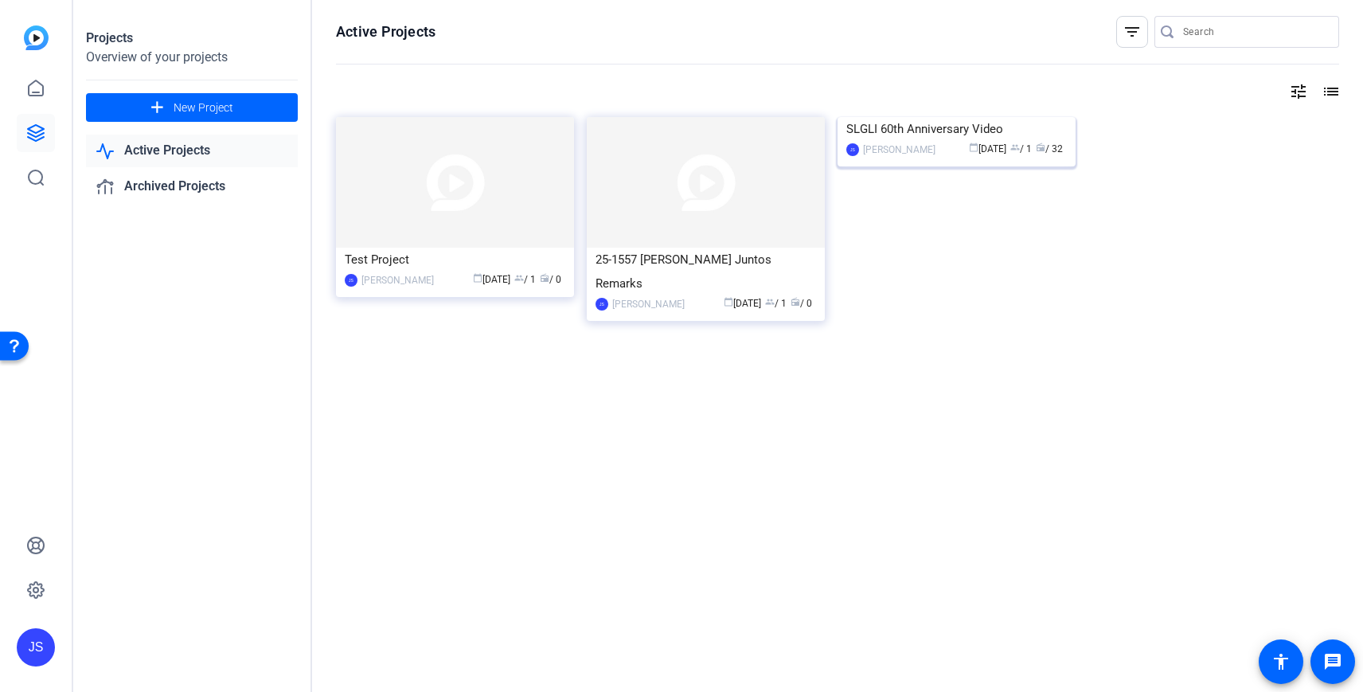
click at [977, 117] on img at bounding box center [956, 117] width 238 height 0
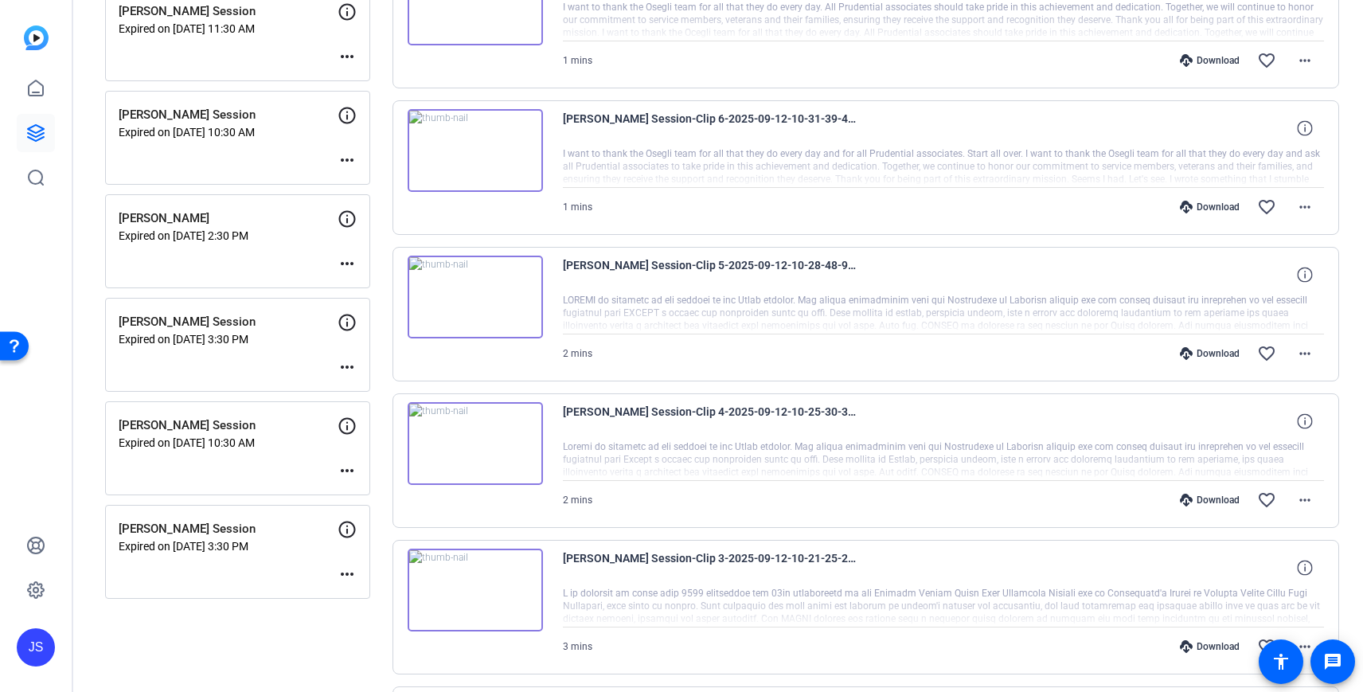
scroll to position [259, 0]
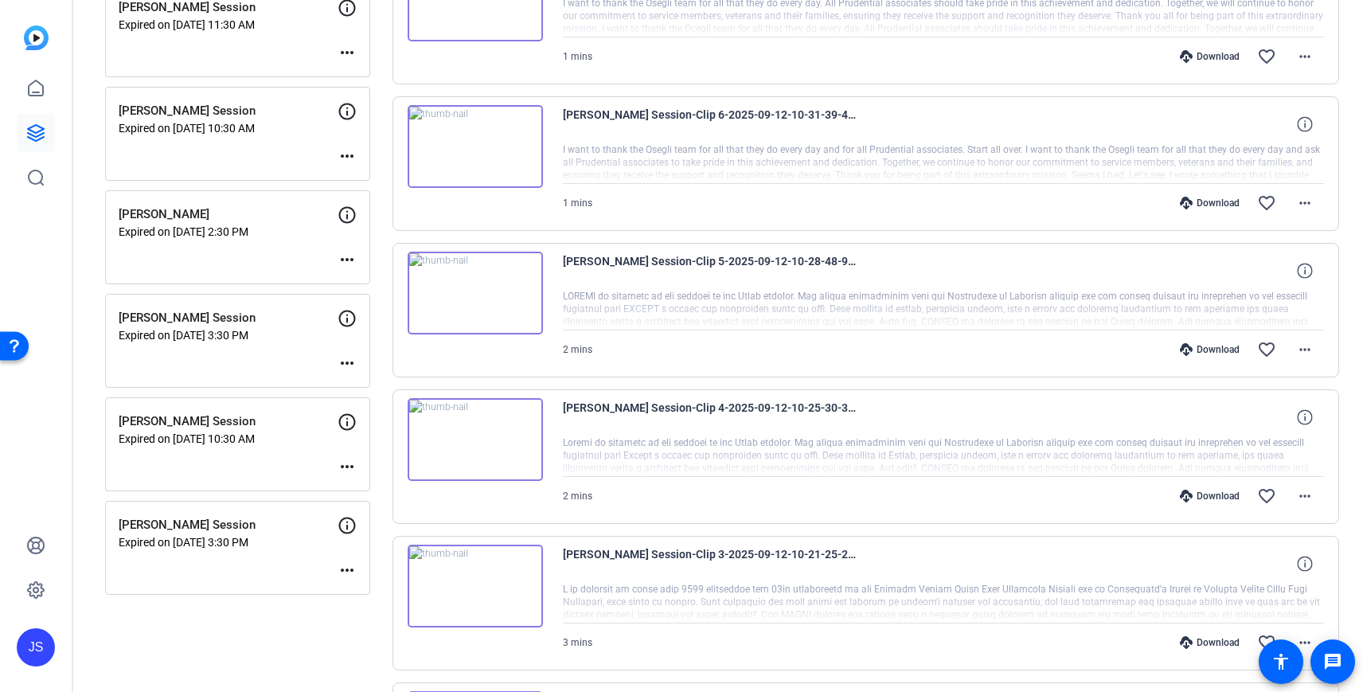
click at [163, 546] on p "Expired on [DATE] 3:30 PM" at bounding box center [228, 542] width 219 height 13
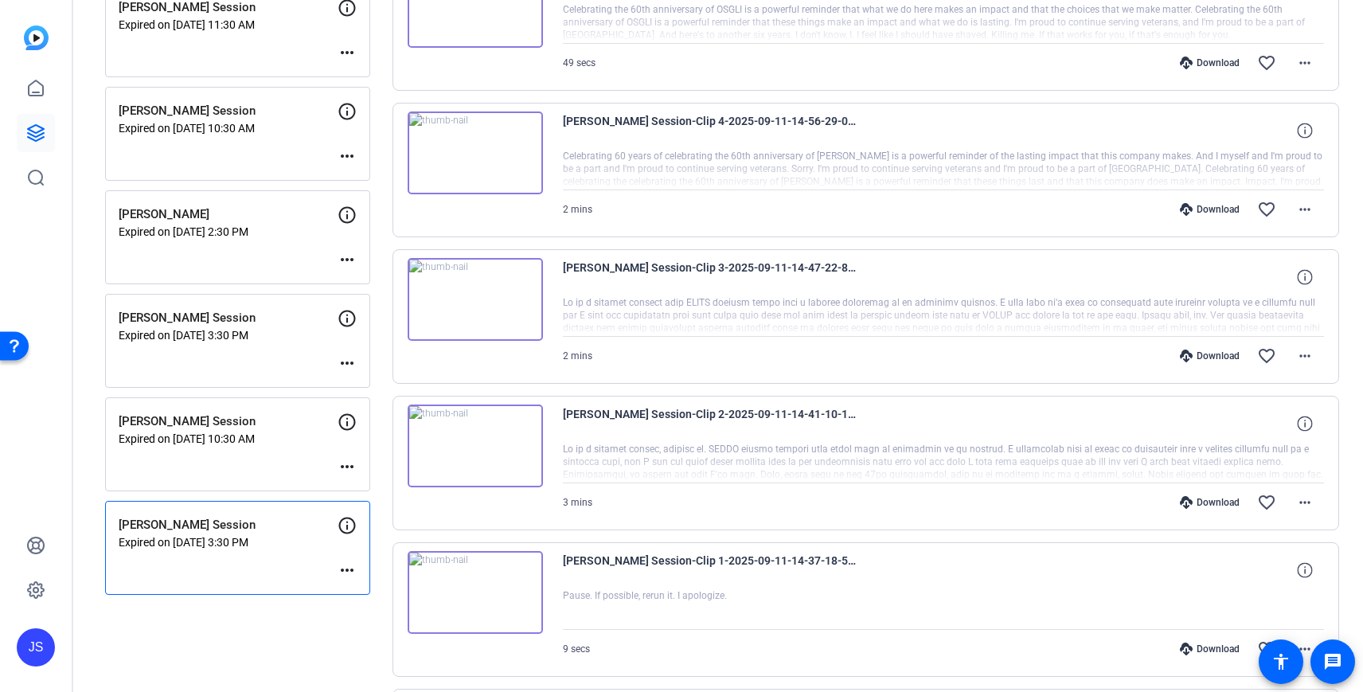
click at [178, 462] on div "[PERSON_NAME] Session Expired on [DATE] 10:30 AM more_horiz" at bounding box center [237, 444] width 265 height 94
click at [203, 358] on div "[PERSON_NAME] Session Expired on [DATE] 3:30 PM more_horiz" at bounding box center [237, 341] width 265 height 94
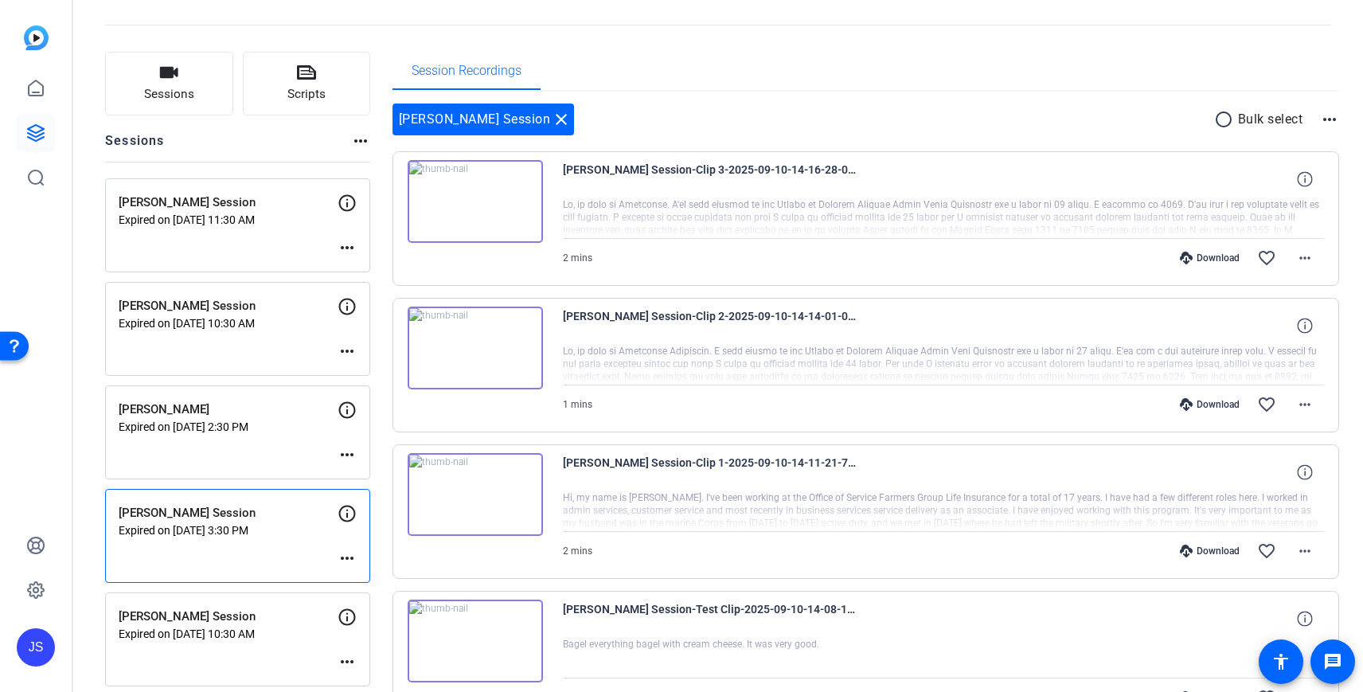
scroll to position [36, 0]
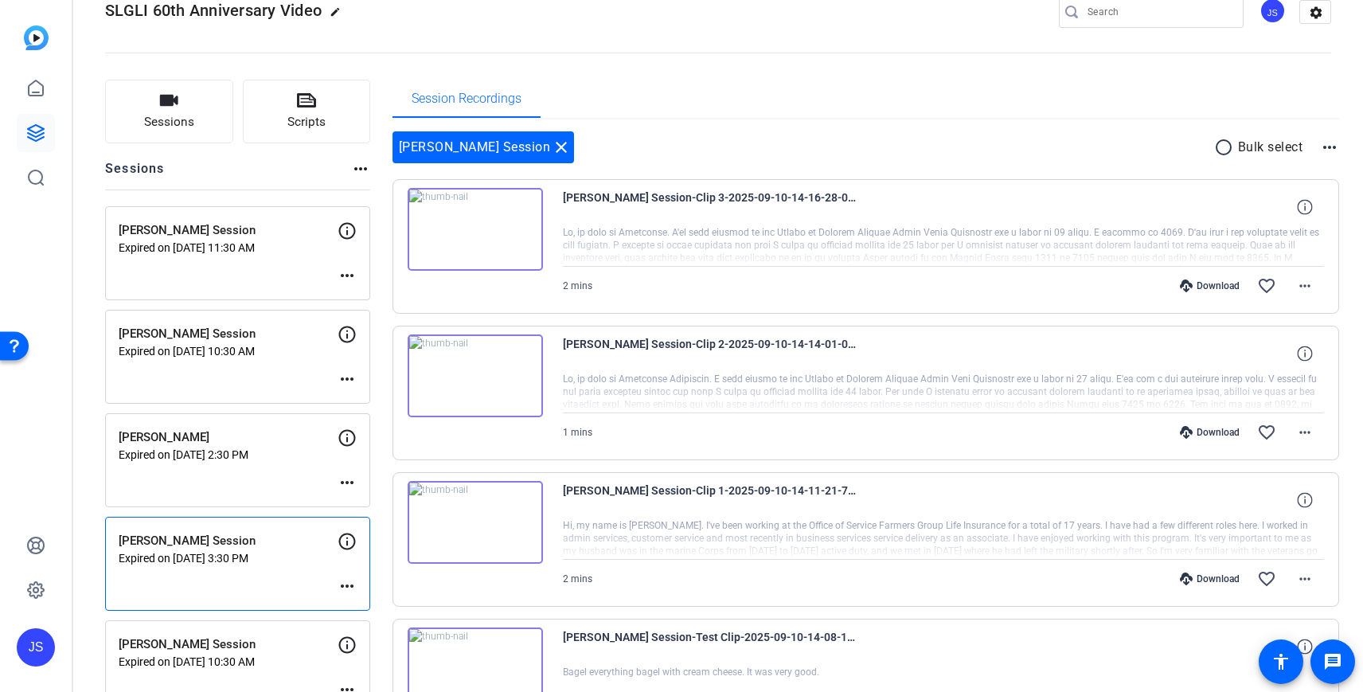
click at [216, 234] on p "[PERSON_NAME] Session" at bounding box center [228, 230] width 219 height 18
